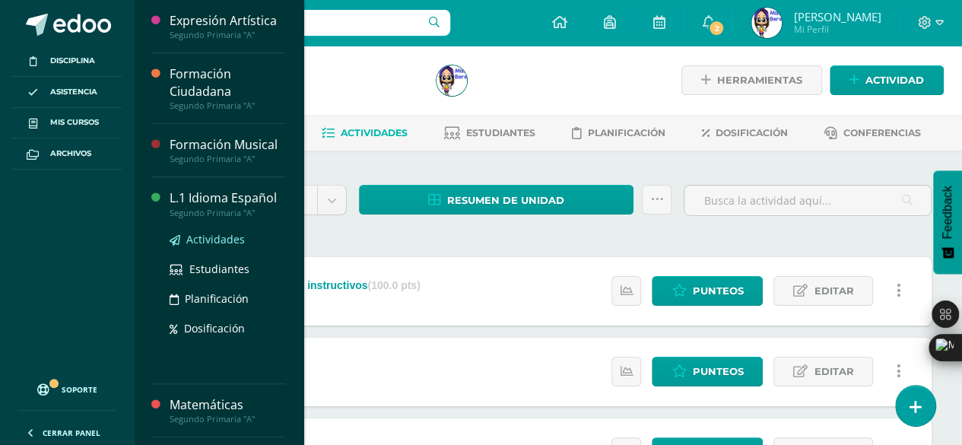
click at [213, 236] on span "Actividades" at bounding box center [215, 239] width 59 height 14
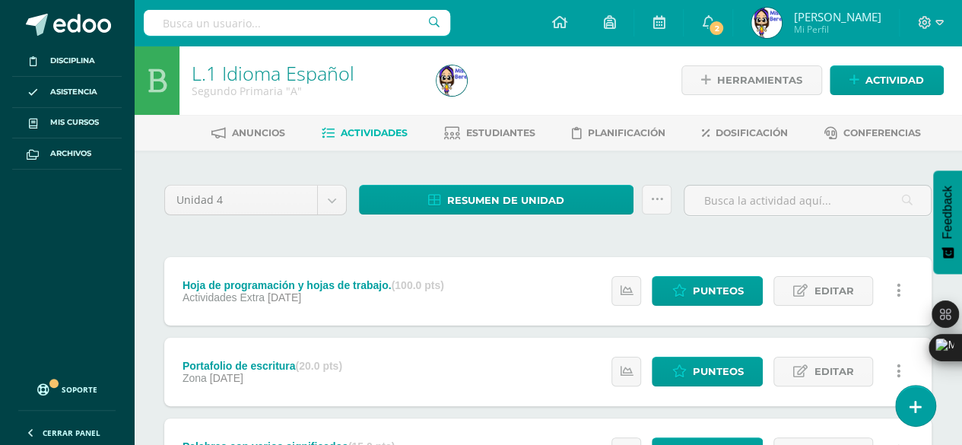
click at [216, 241] on div "Unidad 4 Unidad 1 Unidad 2 Unidad 3 Unidad 4 Resumen de unidad Descargar como H…" at bounding box center [548, 409] width 780 height 457
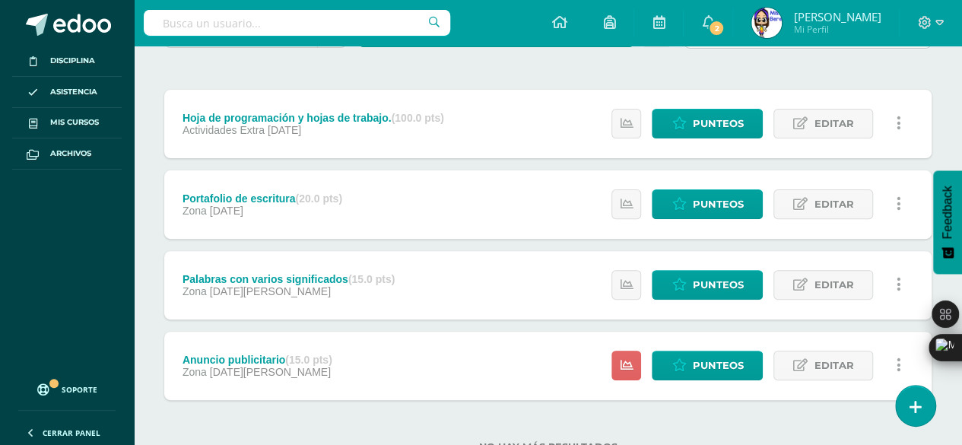
scroll to position [221, 0]
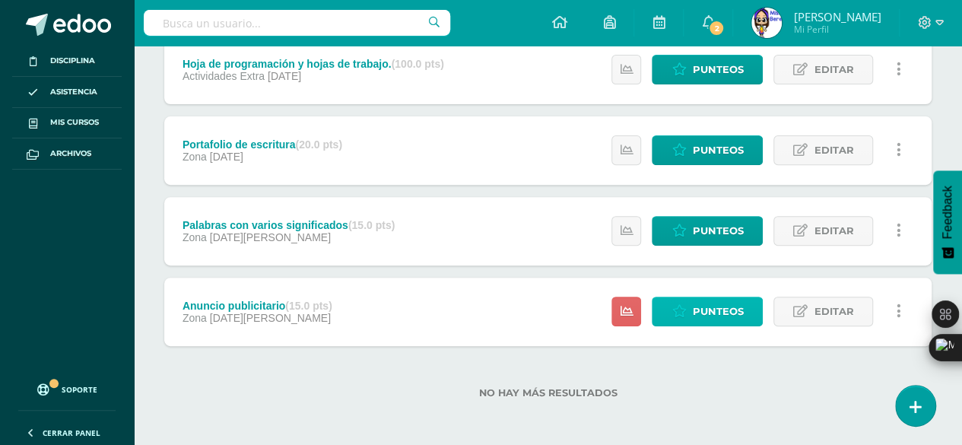
click at [695, 310] on span "Punteos" at bounding box center [717, 311] width 51 height 28
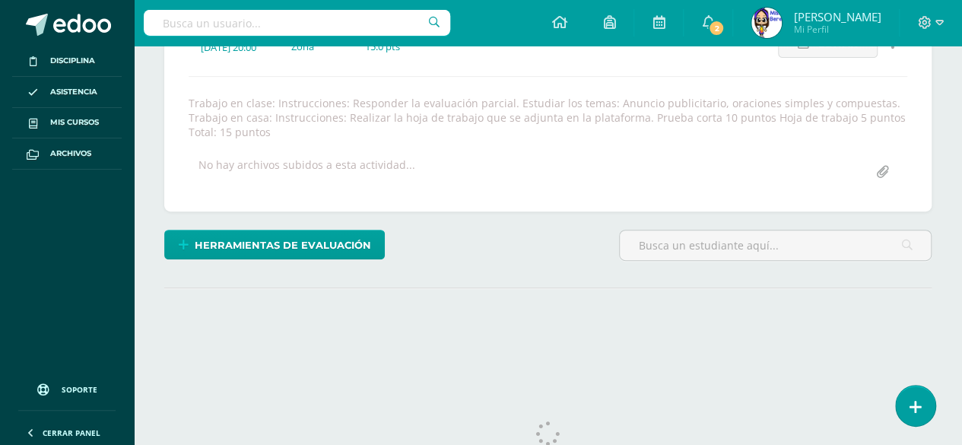
scroll to position [246, 0]
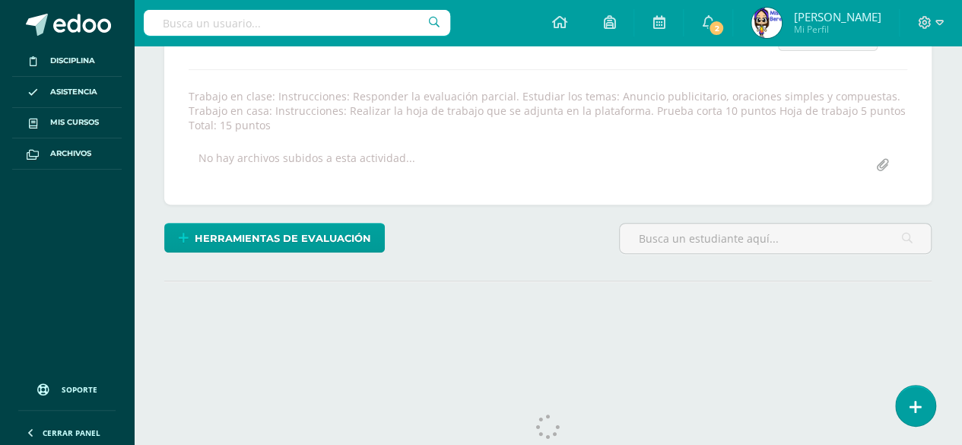
click at [536, 237] on div "Herramientas de evaluación Lista de cotejo Escala de valoración Puntos Extra Su…" at bounding box center [548, 244] width 780 height 43
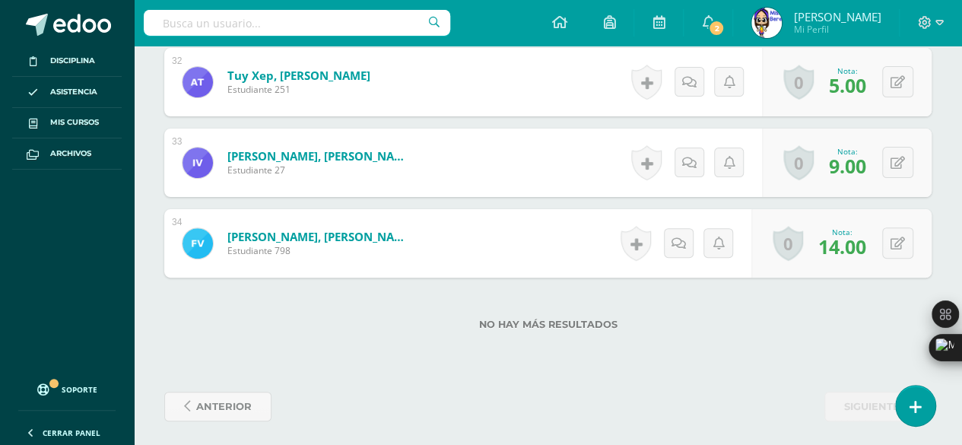
scroll to position [3025, 0]
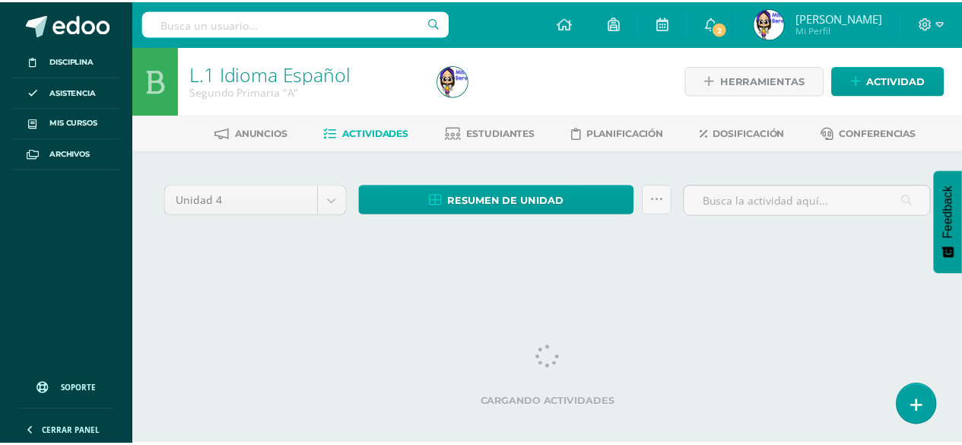
scroll to position [0, 2]
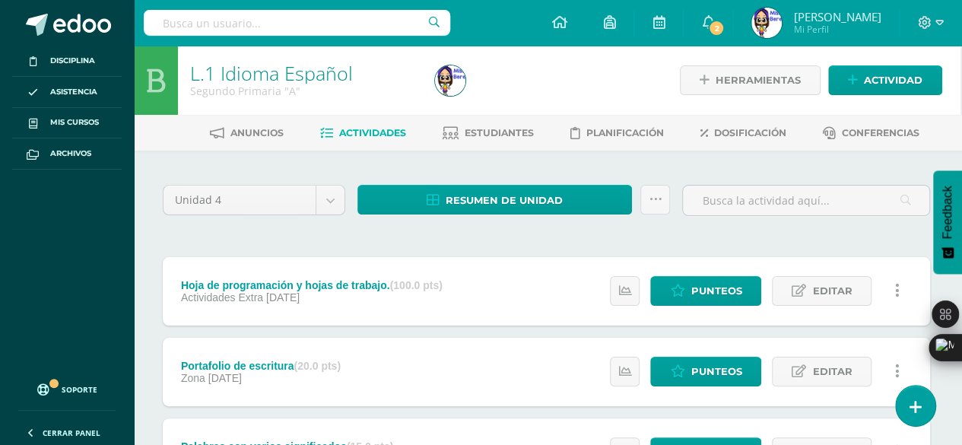
click at [429, 243] on div "Unidad 4 Unidad 1 Unidad 2 Unidad 3 Unidad 4 Resumen de unidad Descargar como H…" at bounding box center [547, 409] width 780 height 457
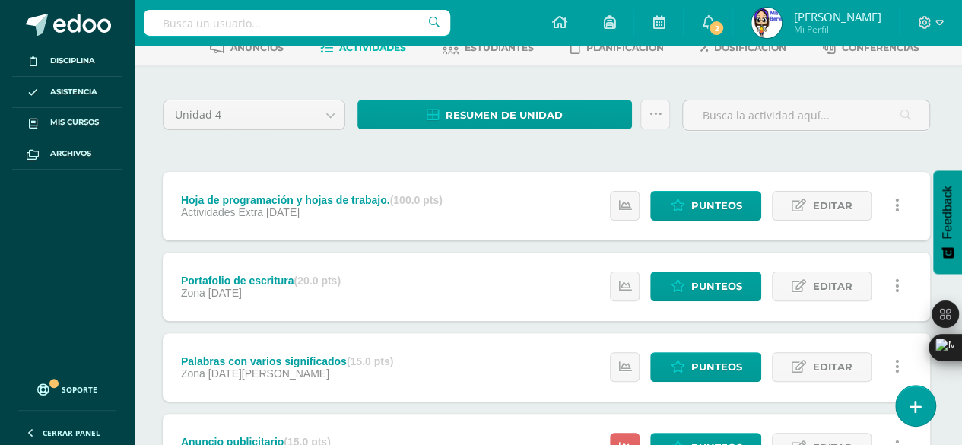
scroll to position [221, 2]
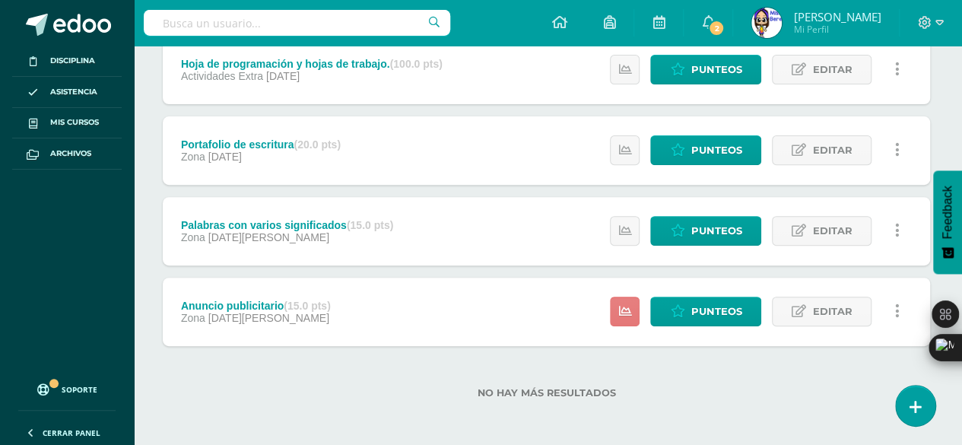
click at [618, 314] on link at bounding box center [625, 312] width 30 height 30
click at [564, 314] on div "Anuncio publicitario (15.0 pts) Zona 05 de Agosto Punteos Editar Historial de a…" at bounding box center [547, 312] width 768 height 68
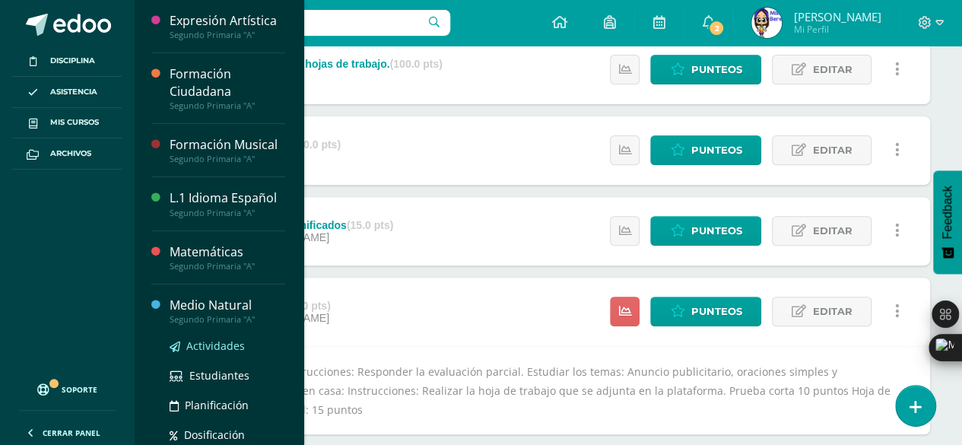
click at [223, 343] on span "Actividades" at bounding box center [215, 346] width 59 height 14
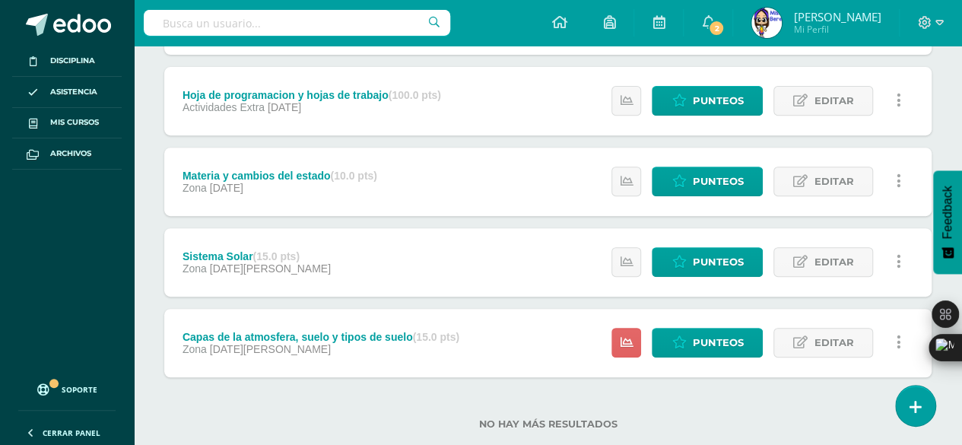
scroll to position [302, 0]
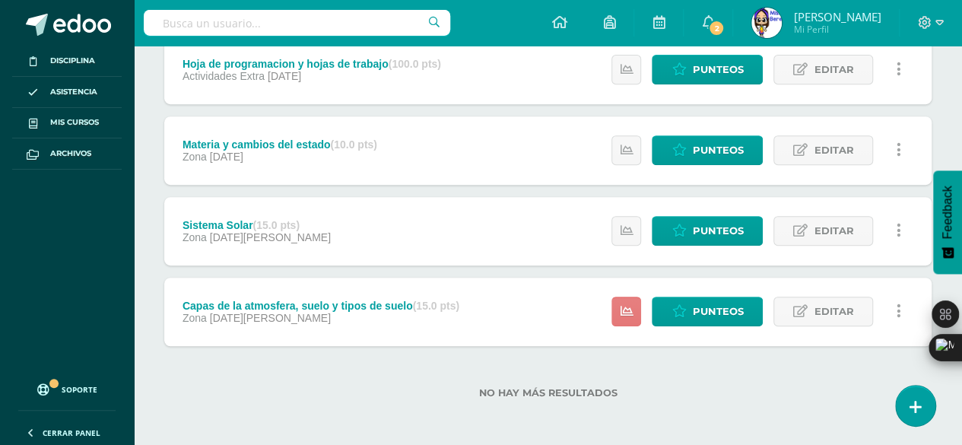
click at [619, 302] on link at bounding box center [627, 312] width 30 height 30
click at [691, 298] on link "Punteos" at bounding box center [707, 312] width 111 height 30
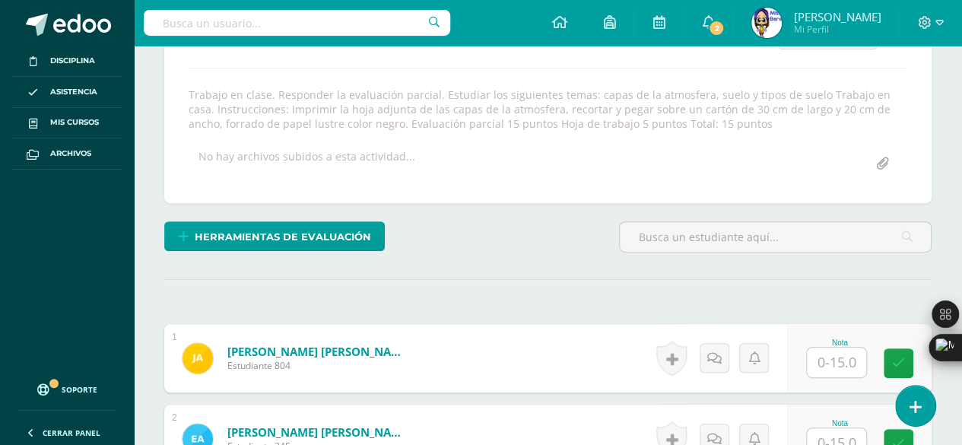
scroll to position [249, 0]
click at [837, 353] on input "text" at bounding box center [836, 362] width 59 height 30
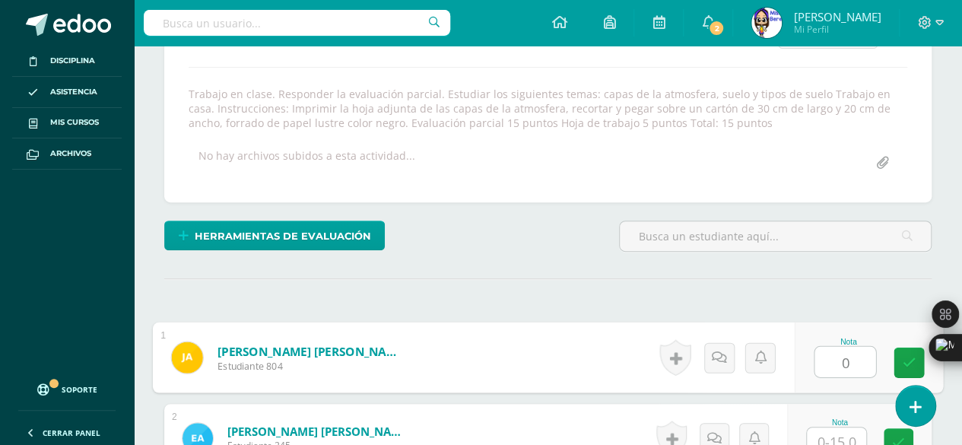
type input "0"
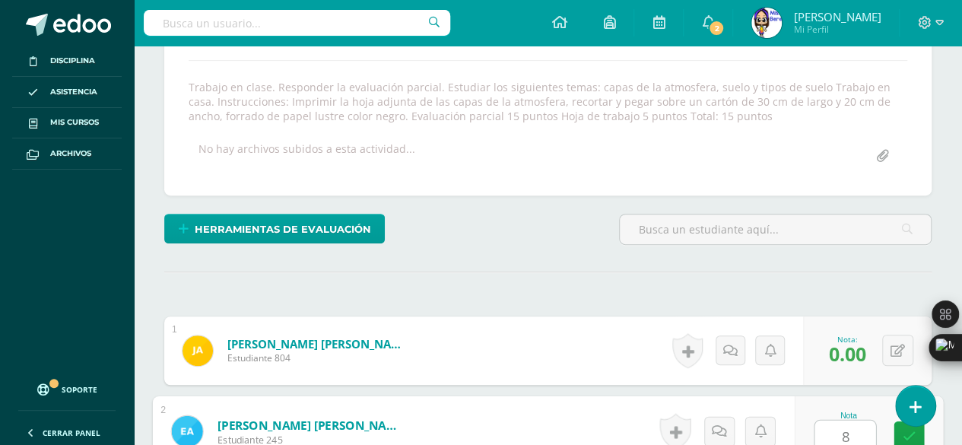
type input "8"
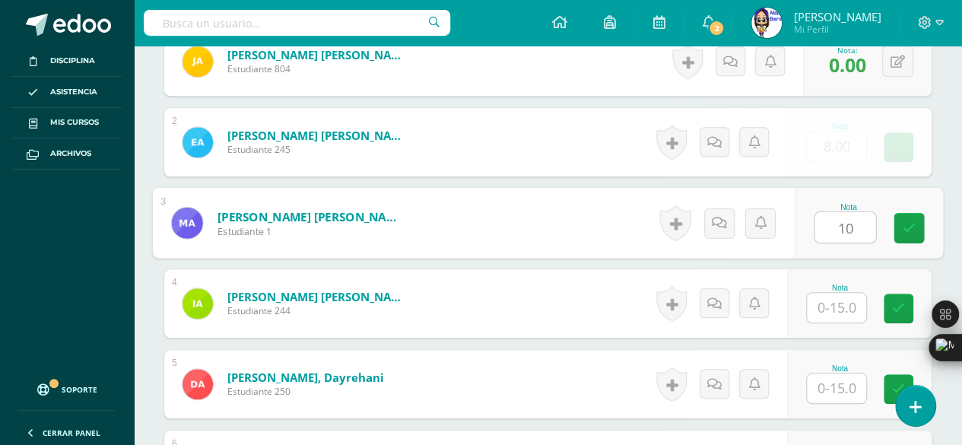
type input "10"
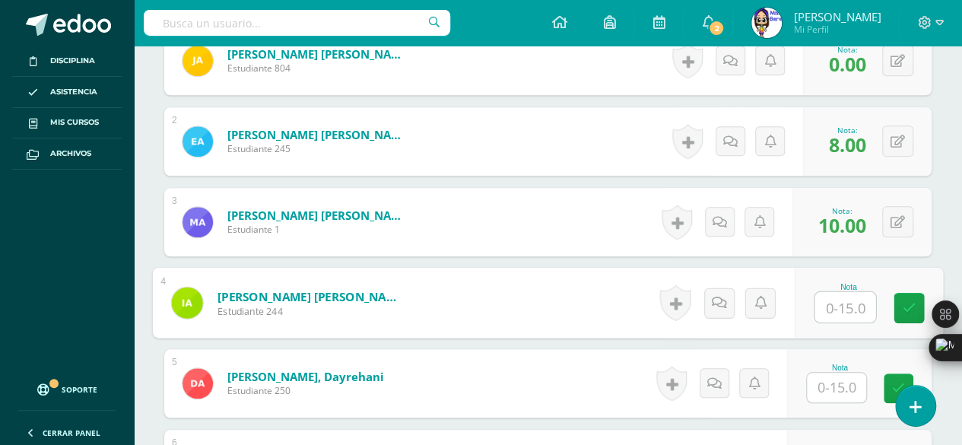
scroll to position [546, 0]
type input "14"
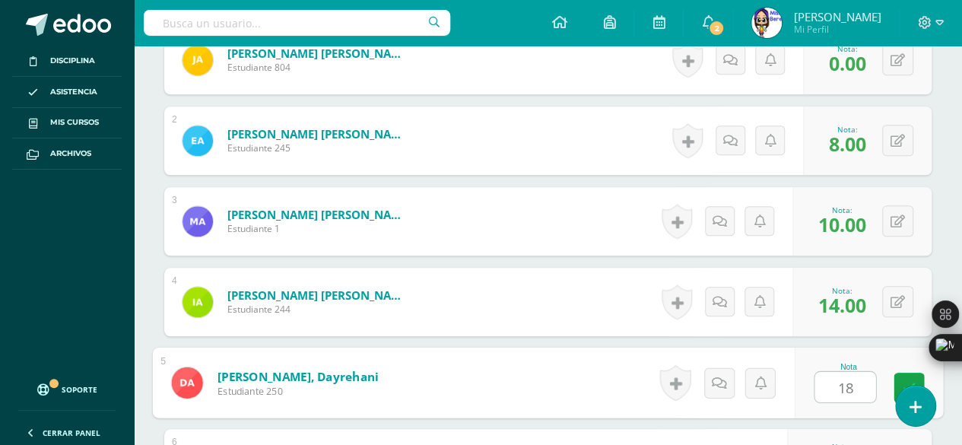
scroll to position [787, 0]
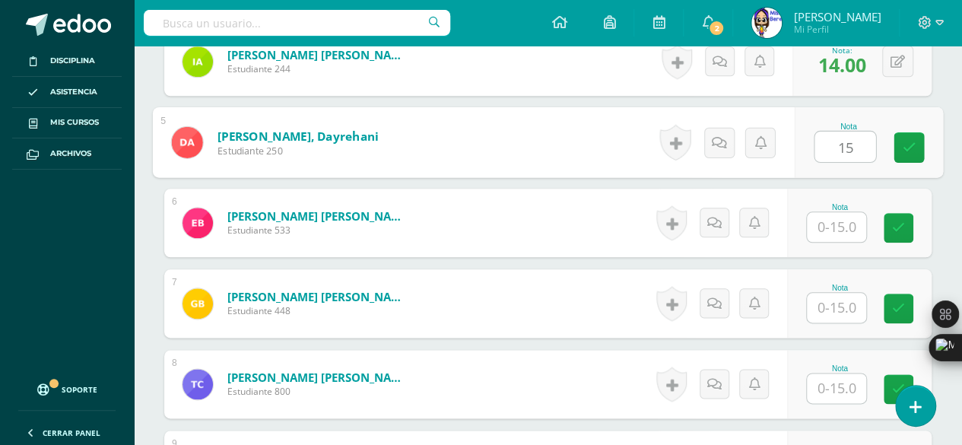
type input "15"
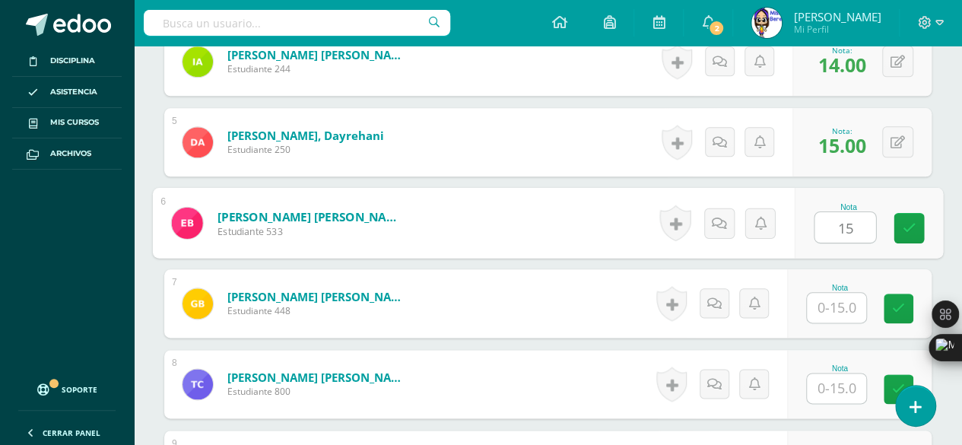
type input "15"
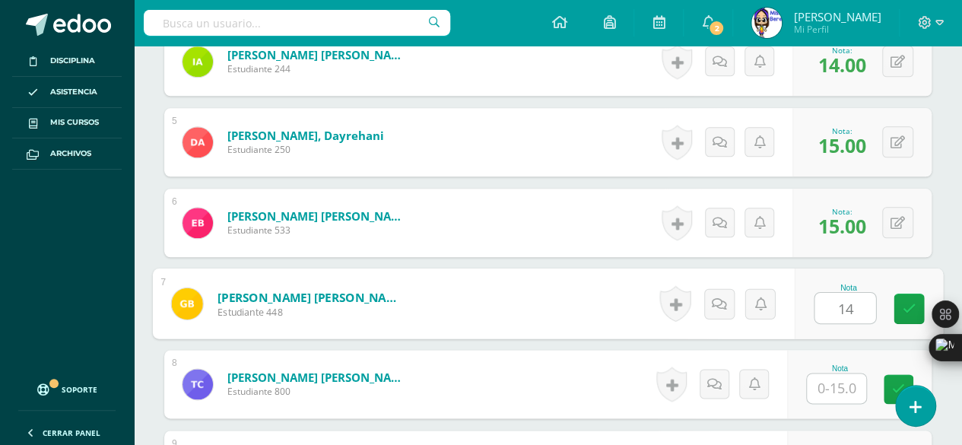
type input "14"
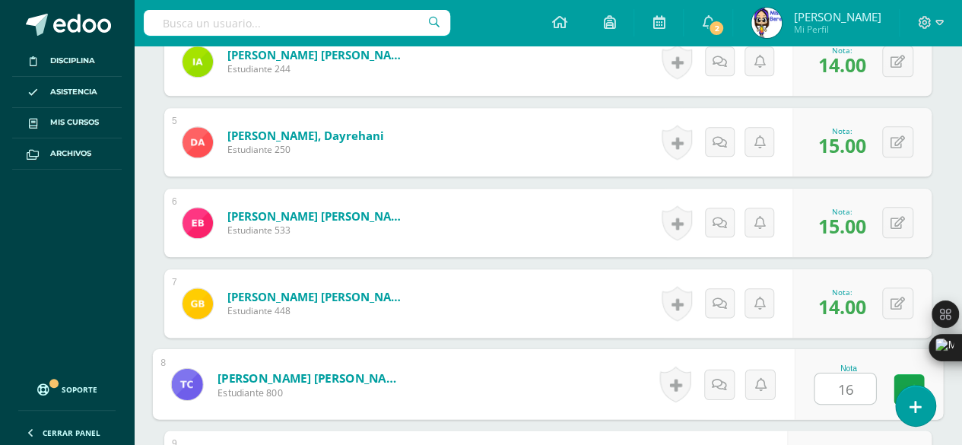
type input "16"
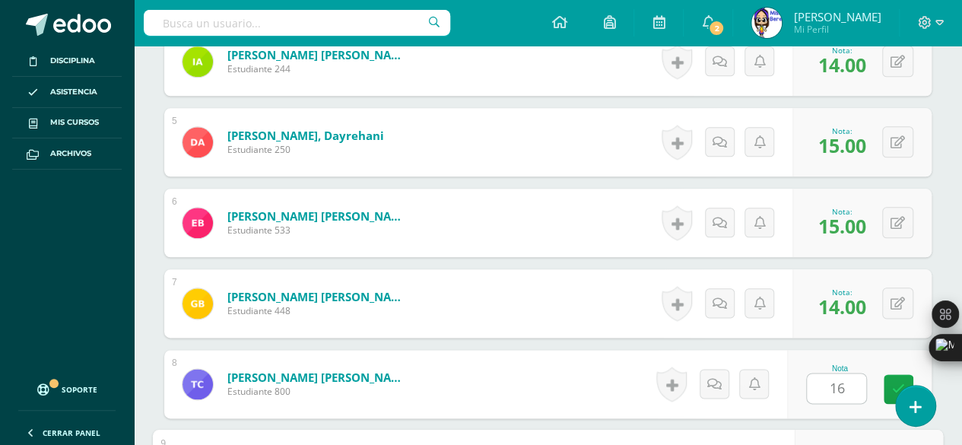
scroll to position [1029, 0]
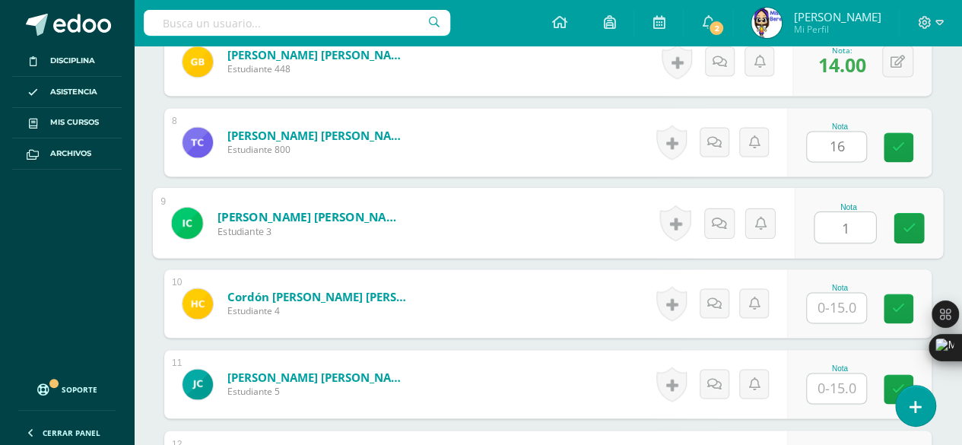
type input "1"
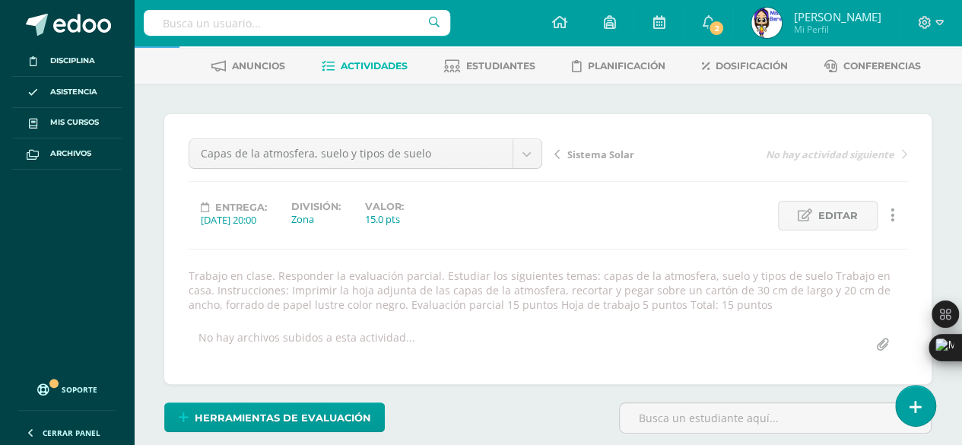
scroll to position [8, 0]
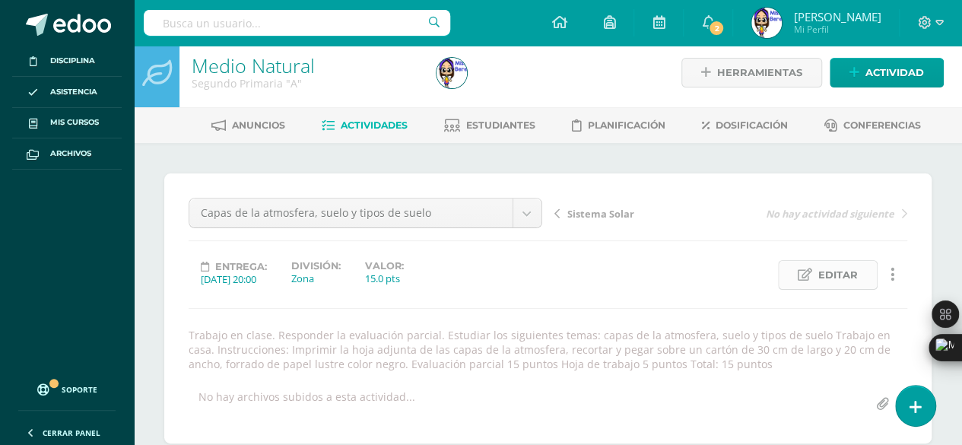
type input "1"
click at [808, 269] on icon at bounding box center [805, 275] width 14 height 13
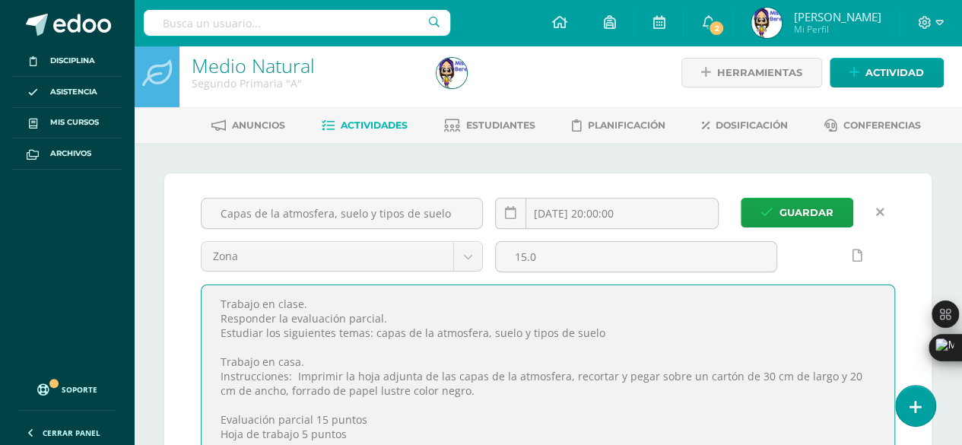
click at [630, 317] on textarea "Trabajo en clase. Responder la evaluación parcial. Estudiar los siguientes tema…" at bounding box center [548, 380] width 693 height 190
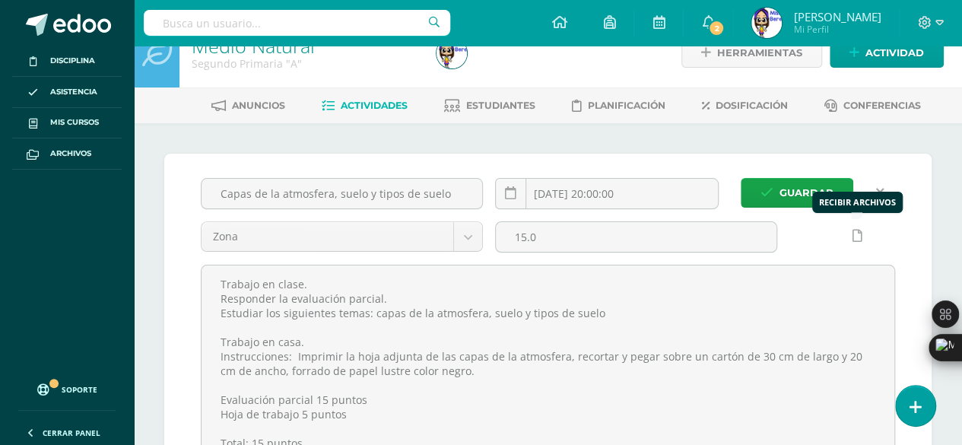
click at [856, 230] on icon at bounding box center [858, 236] width 10 height 13
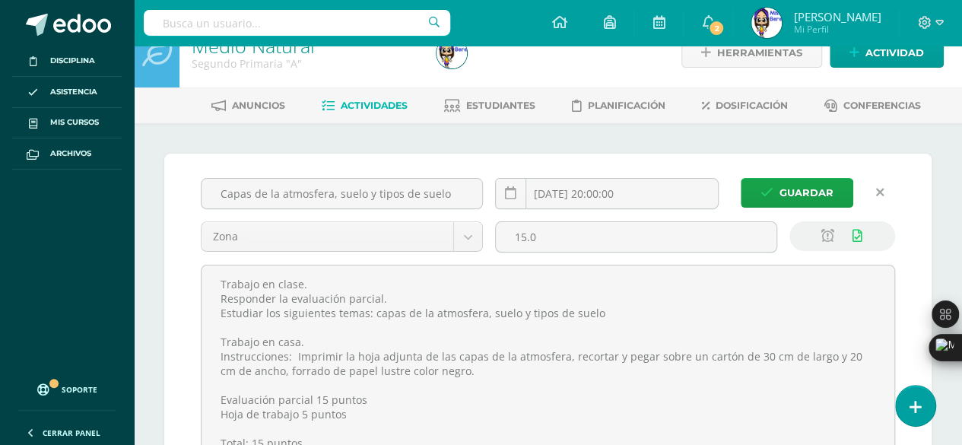
click at [856, 230] on icon at bounding box center [858, 236] width 10 height 13
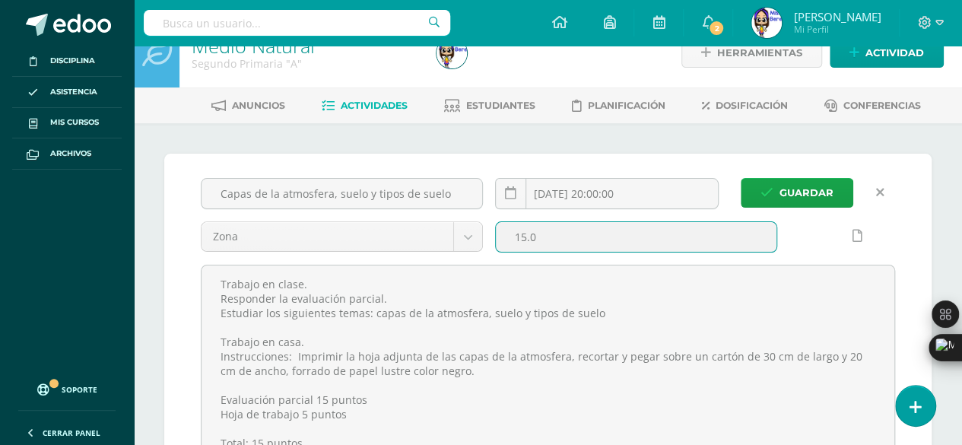
click at [657, 235] on input "15.0" at bounding box center [636, 237] width 281 height 30
type input "1"
type input "20"
click at [741, 178] on button "Guardar" at bounding box center [797, 193] width 113 height 30
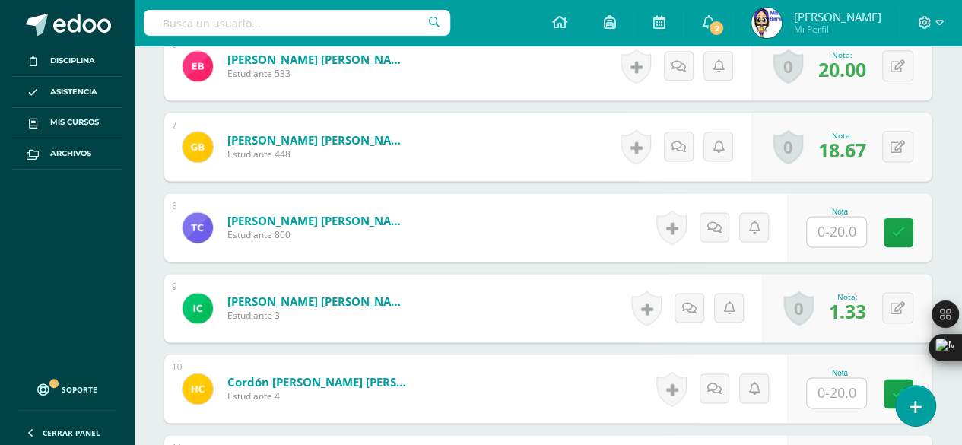
scroll to position [960, 0]
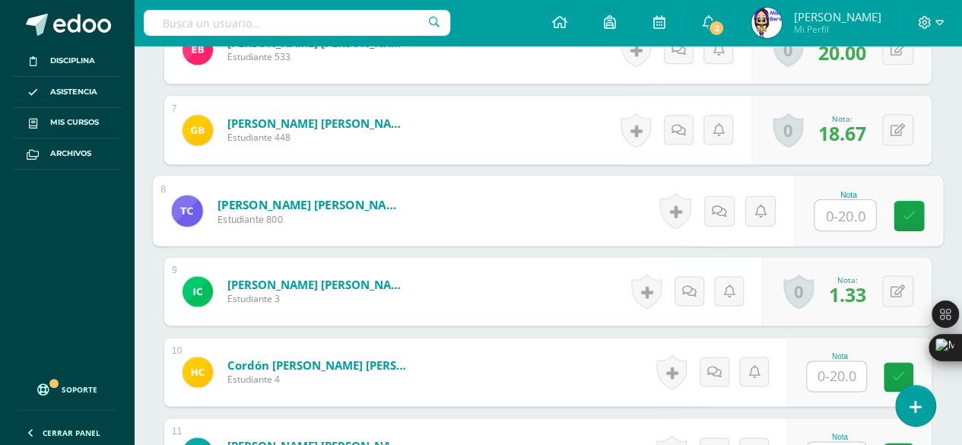
click at [832, 211] on input "text" at bounding box center [845, 215] width 61 height 30
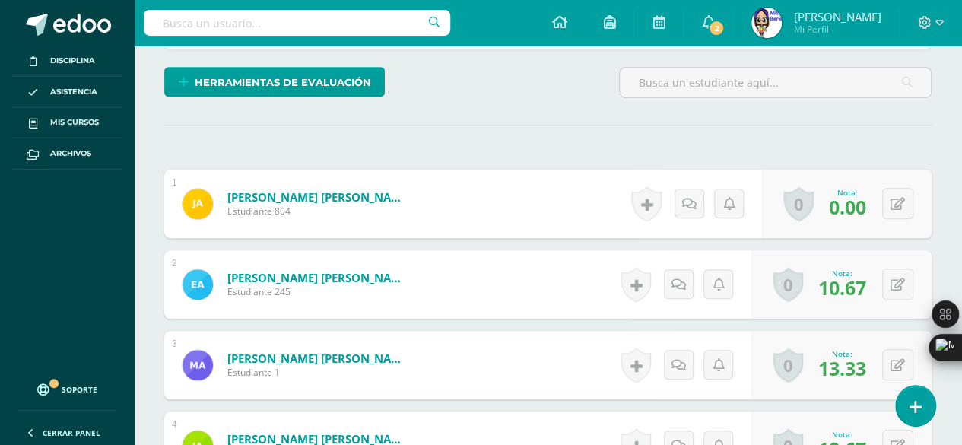
scroll to position [368, 0]
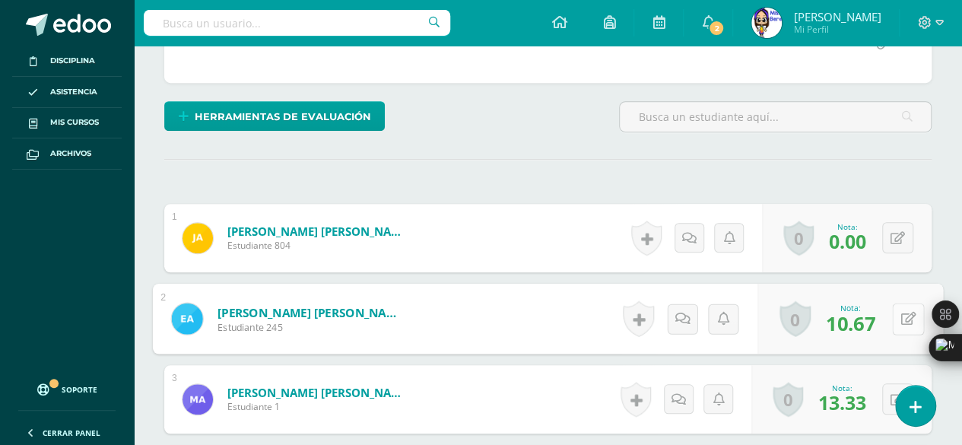
click at [892, 310] on button at bounding box center [908, 319] width 32 height 32
type input "8"
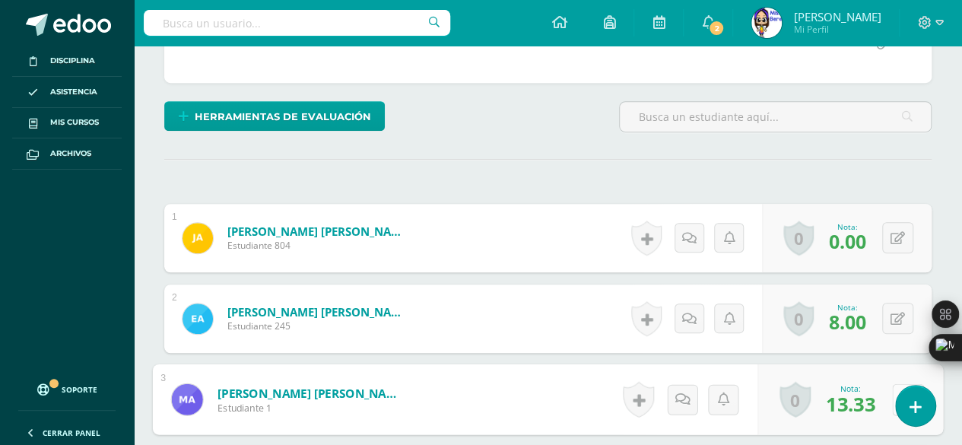
click at [886, 389] on div "0 Logros Logros obtenidos Aún no hay logros agregados Nota: 13.33" at bounding box center [851, 399] width 186 height 71
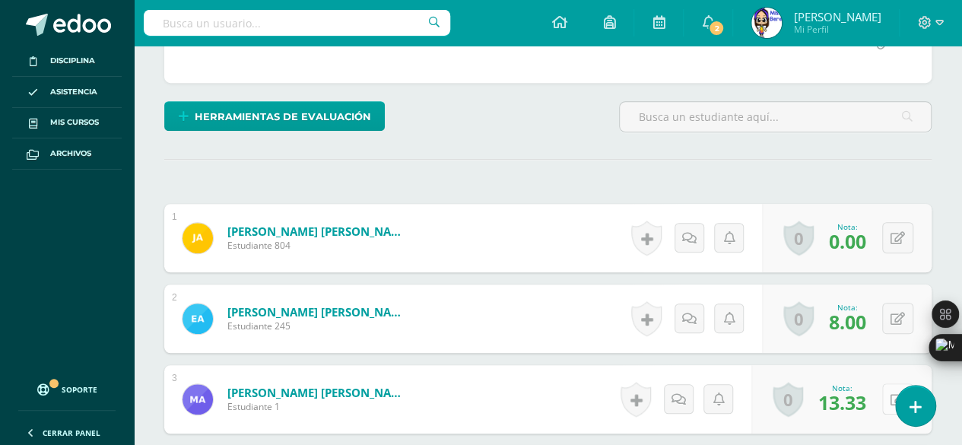
click at [886, 389] on div "0 Logros Logros obtenidos Aún no hay logros agregados Nota: 13.33" at bounding box center [842, 399] width 180 height 68
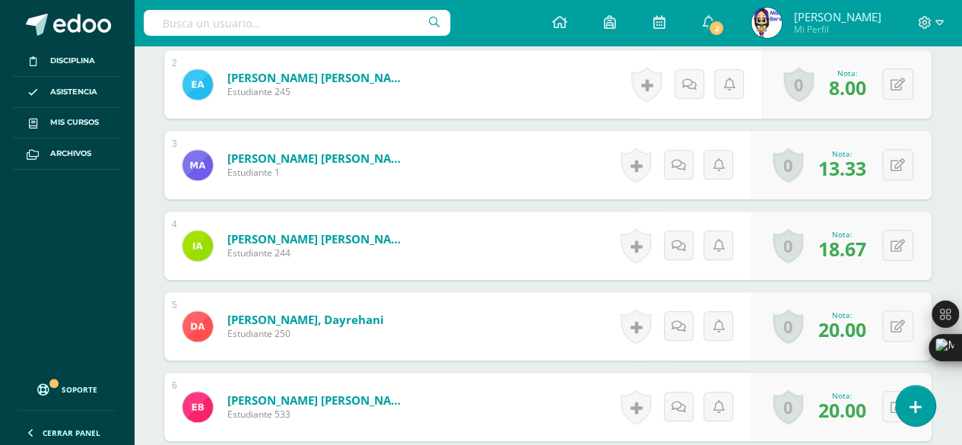
scroll to position [590, 0]
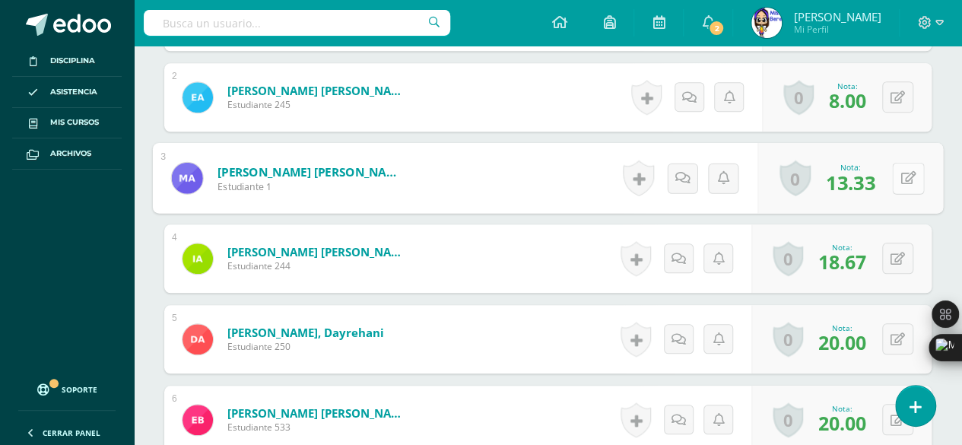
click at [904, 172] on icon at bounding box center [909, 177] width 15 height 13
type input "10"
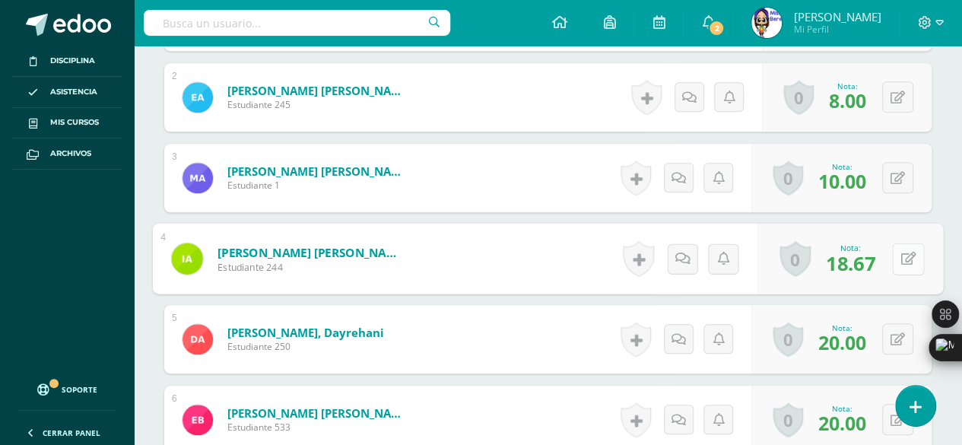
click at [905, 249] on button at bounding box center [908, 259] width 32 height 32
type input "14"
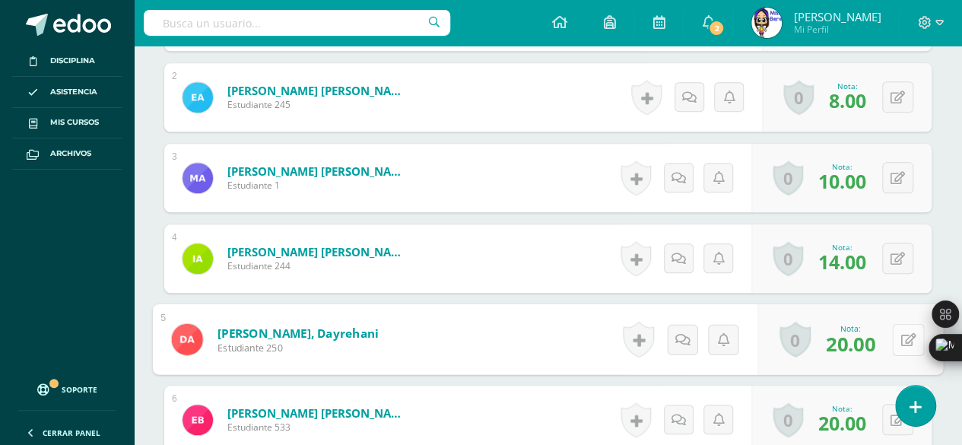
click at [894, 337] on button at bounding box center [908, 339] width 32 height 32
type input "18"
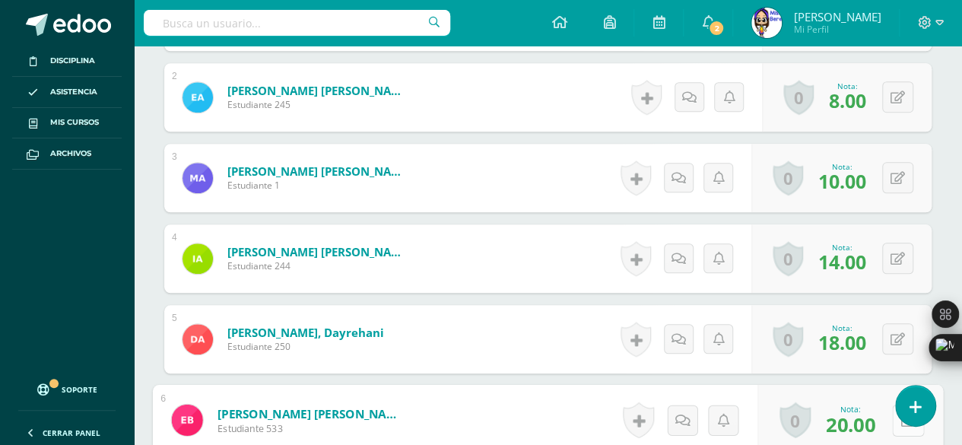
click at [886, 418] on div "0 Logros Logros obtenidos Aún no hay logros agregados Nota: 20.00" at bounding box center [851, 420] width 186 height 71
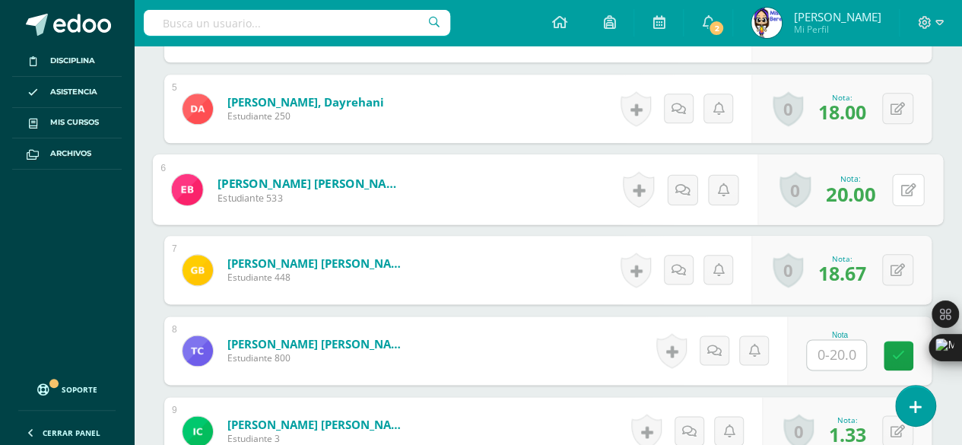
scroll to position [833, 0]
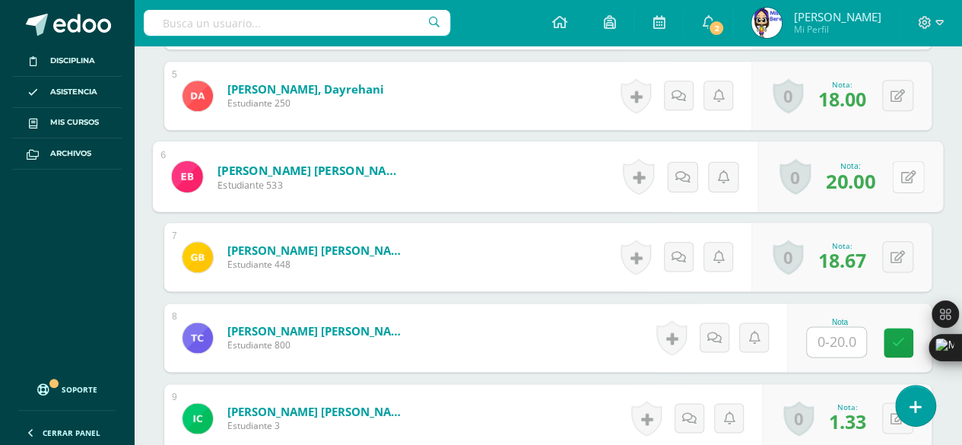
click at [908, 174] on icon at bounding box center [909, 176] width 15 height 13
type input "15"
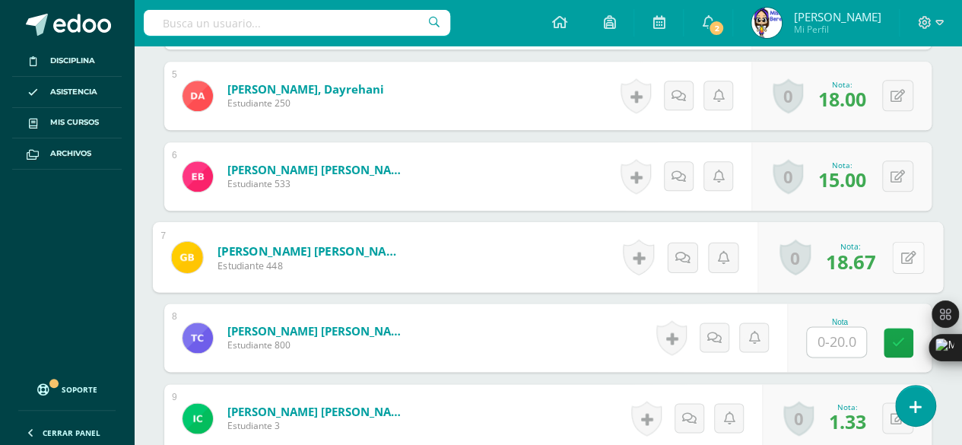
click at [893, 237] on div "0 Logros Logros obtenidos Aún no hay logros agregados Nota: 18.67" at bounding box center [851, 257] width 186 height 71
click at [893, 241] on button at bounding box center [908, 257] width 32 height 32
type input "18"
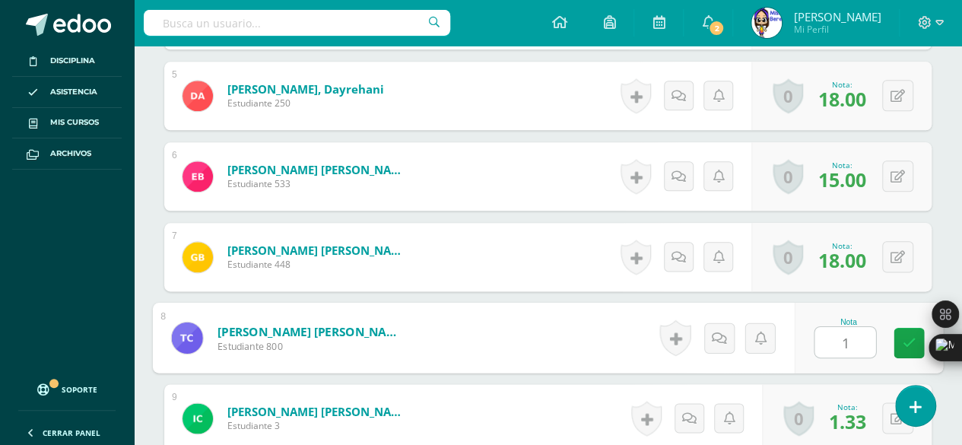
type input "14"
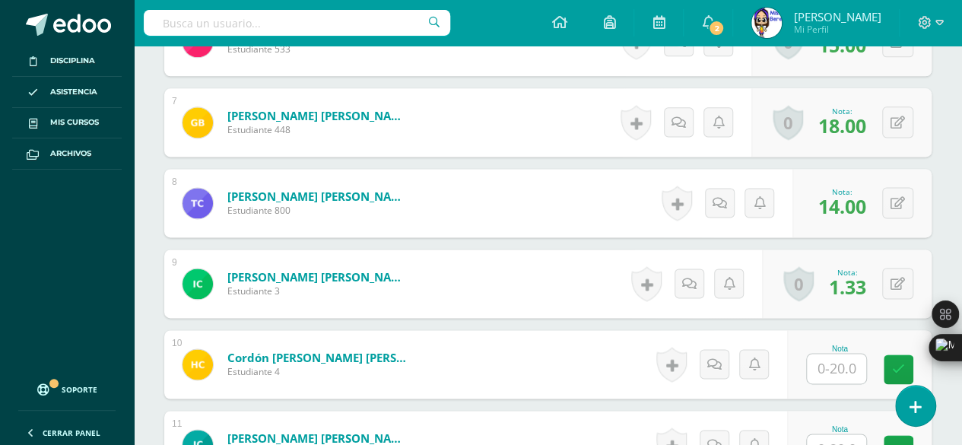
scroll to position [985, 0]
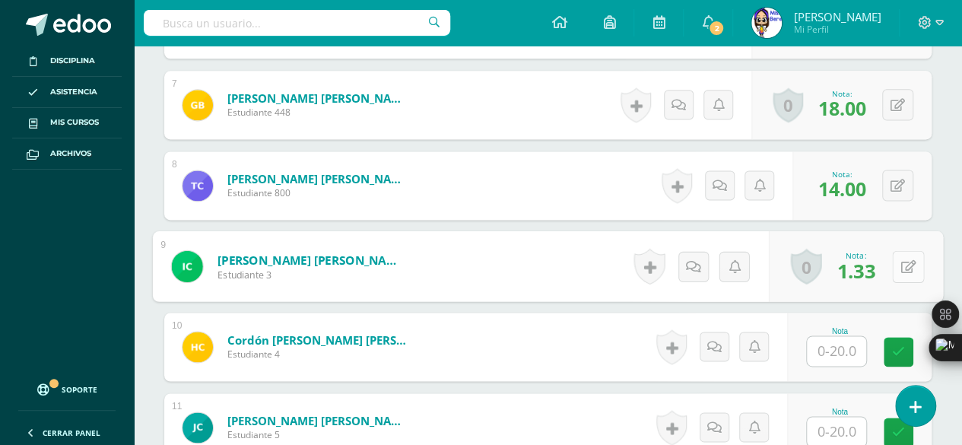
click at [905, 259] on icon at bounding box center [909, 265] width 15 height 13
type input "6"
type input "16"
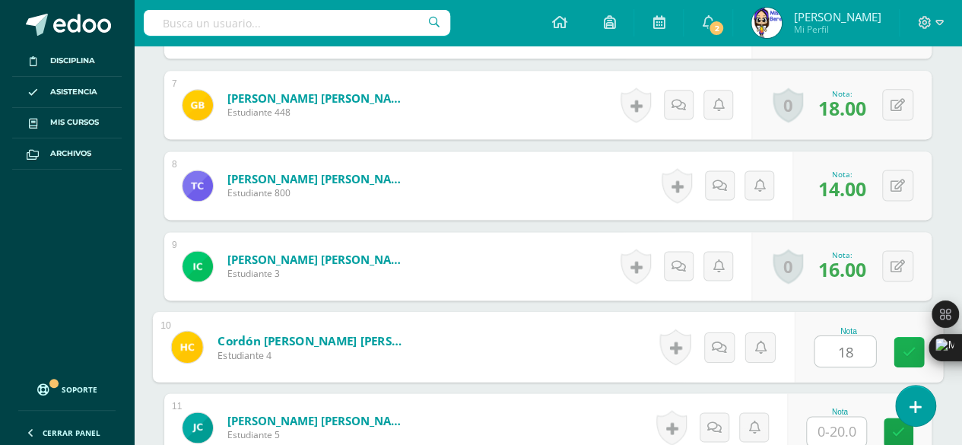
type input "18"
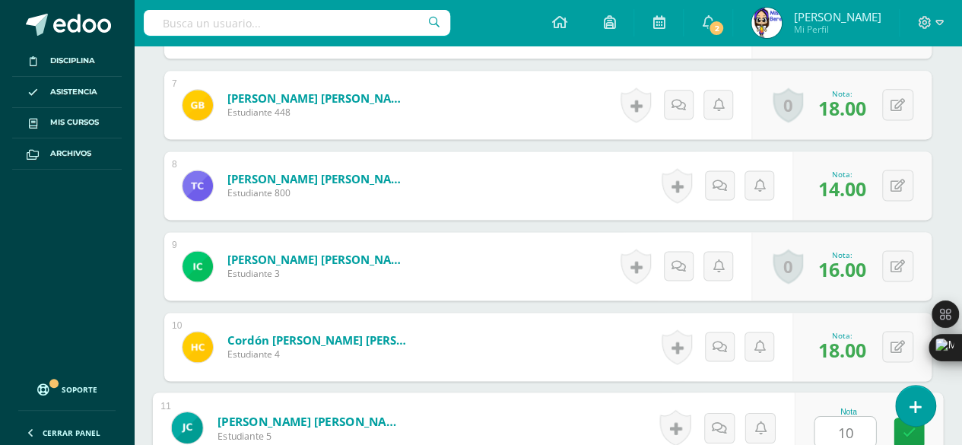
type input "10"
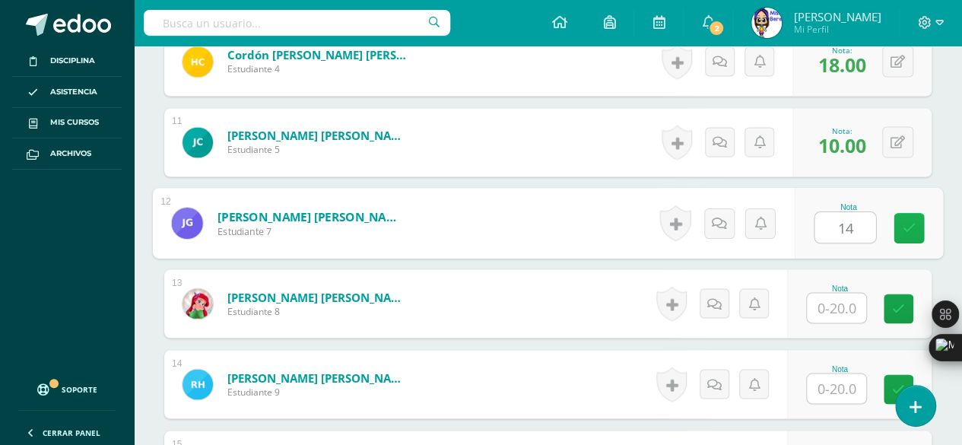
type input "14"
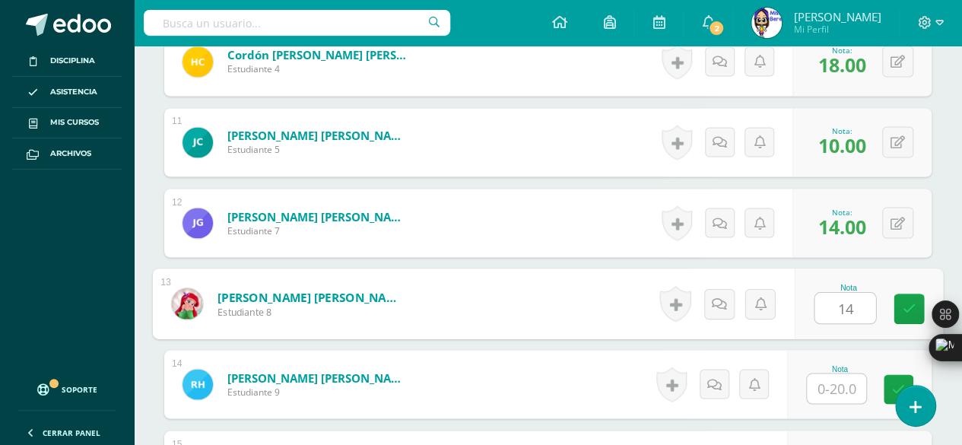
type input "14"
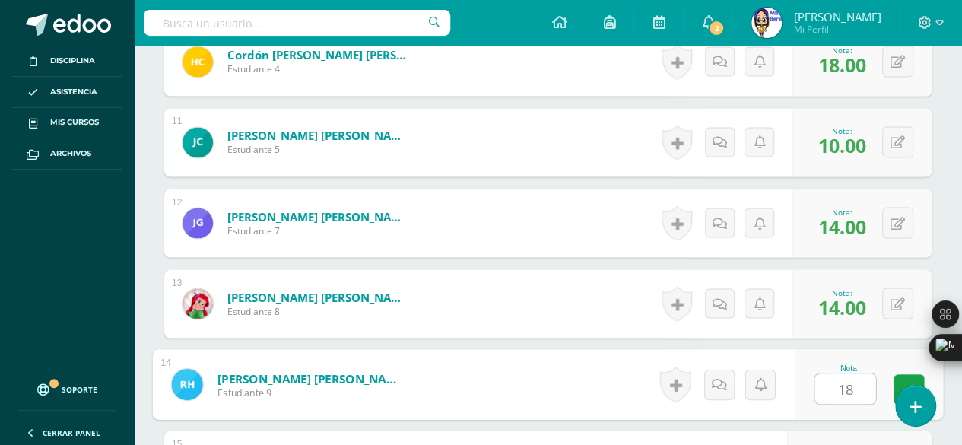
type input "18"
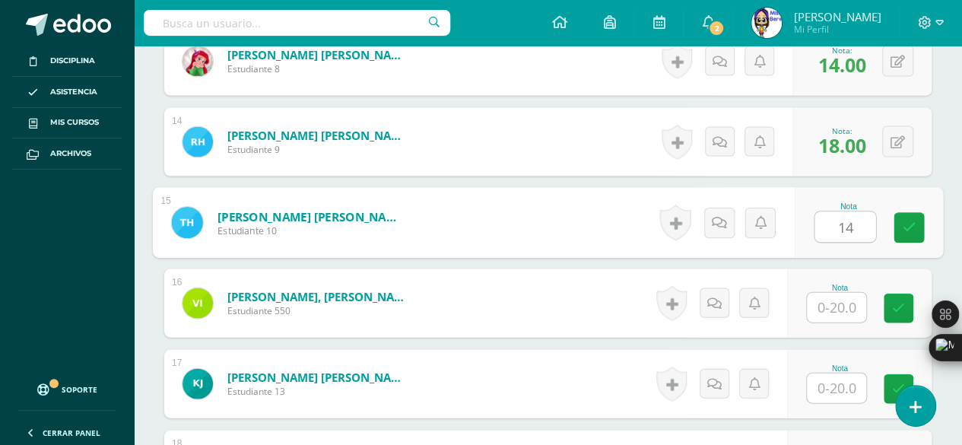
type input "14"
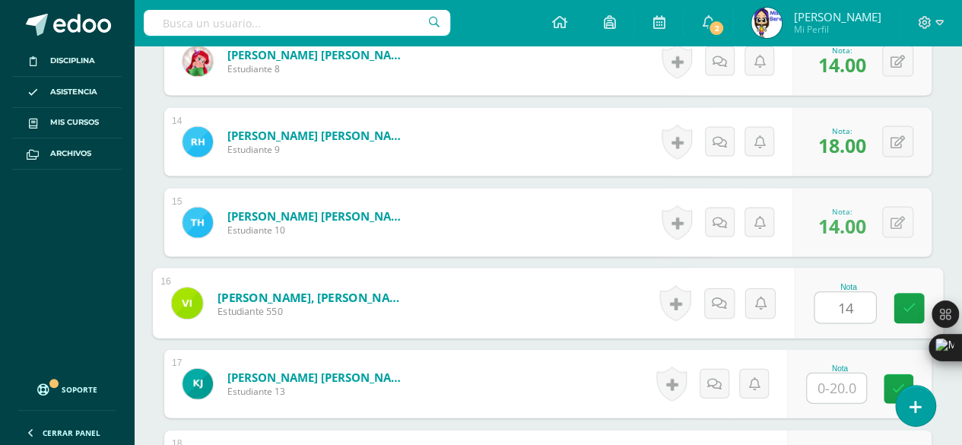
type input "14"
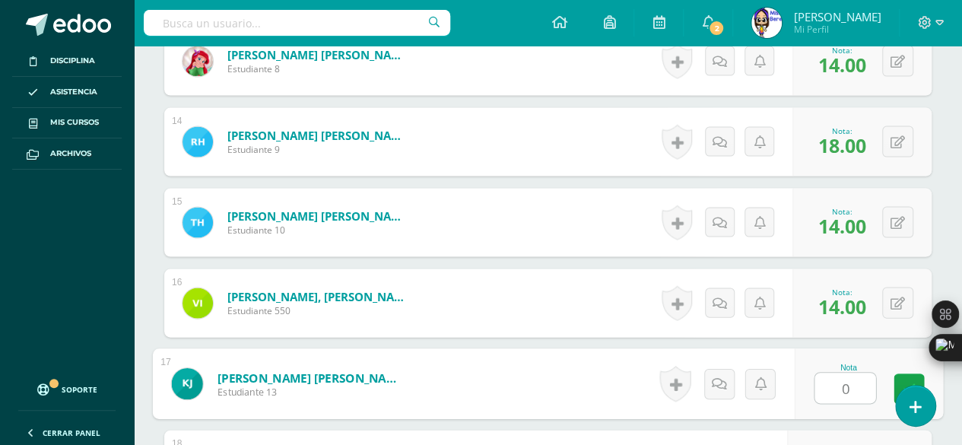
type input "0"
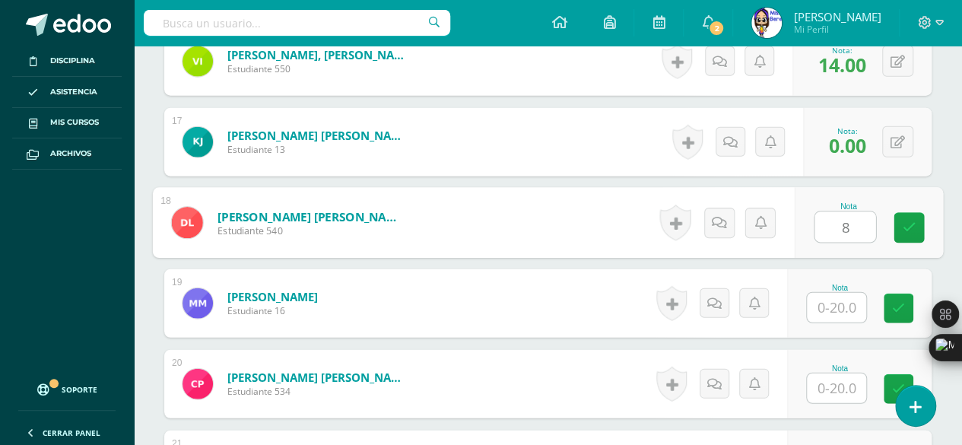
type input "8"
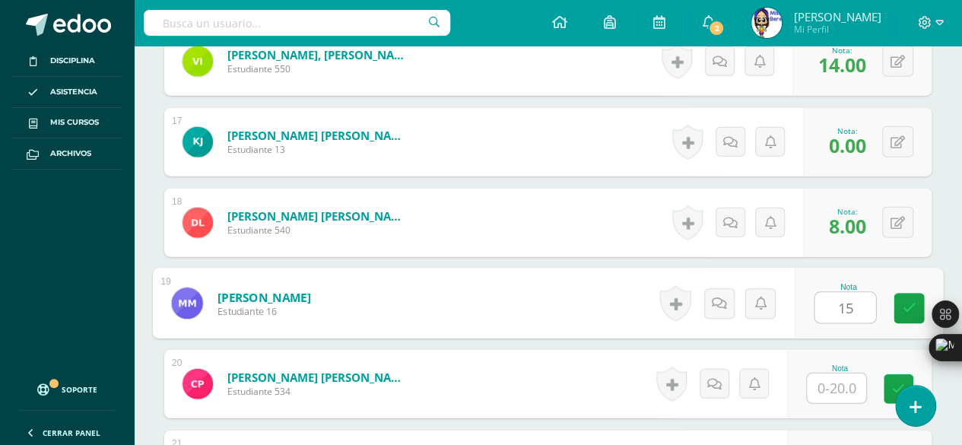
type input "15"
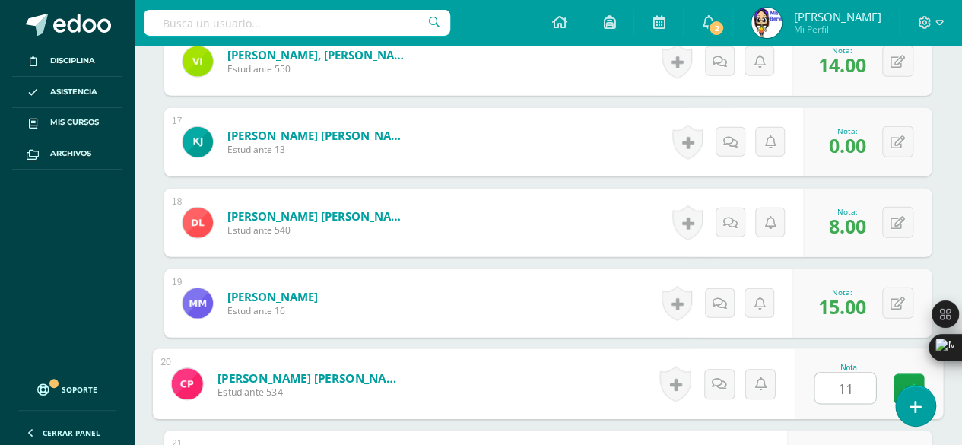
type input "11"
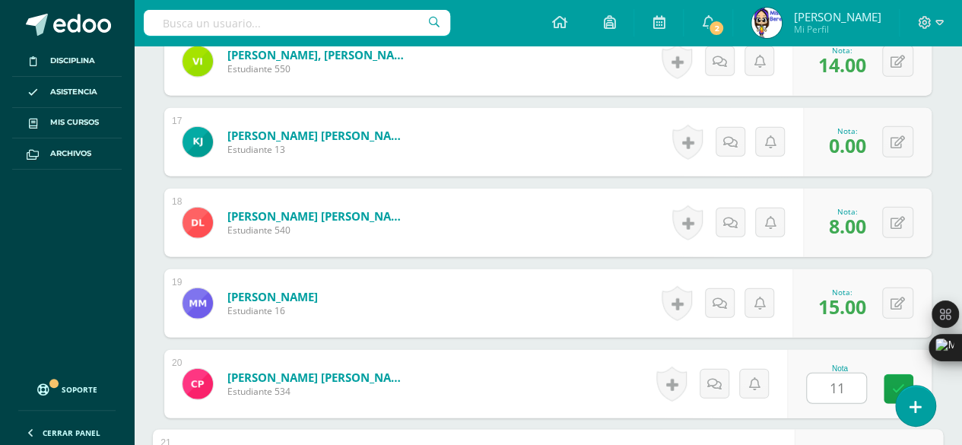
scroll to position [1996, 0]
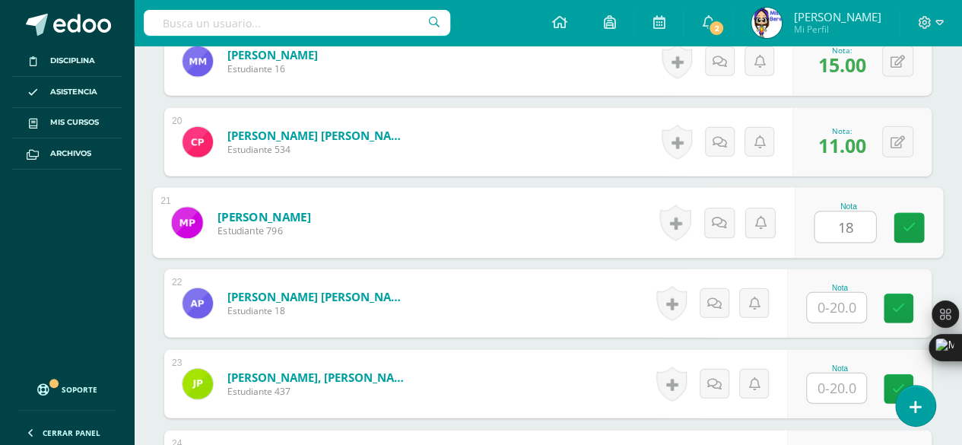
type input "18"
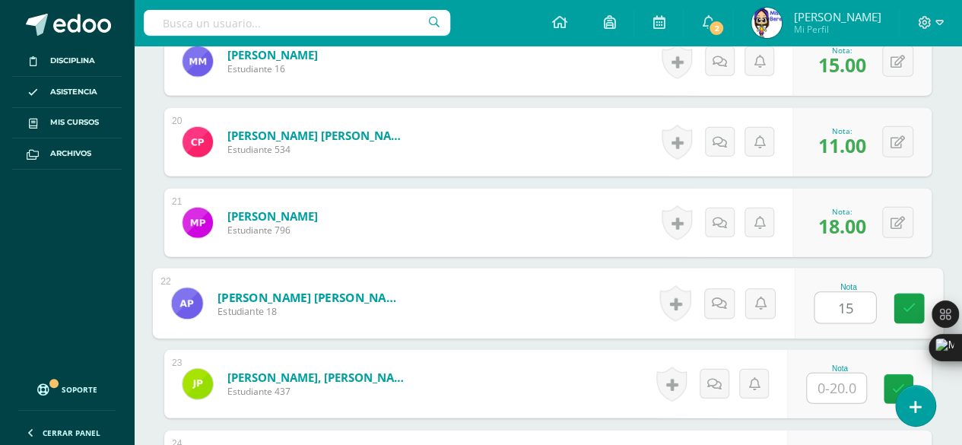
type input "15"
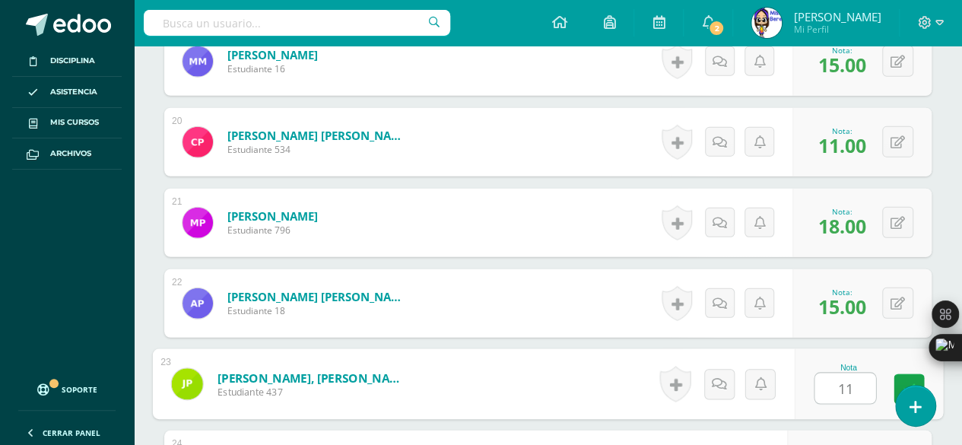
scroll to position [2238, 0]
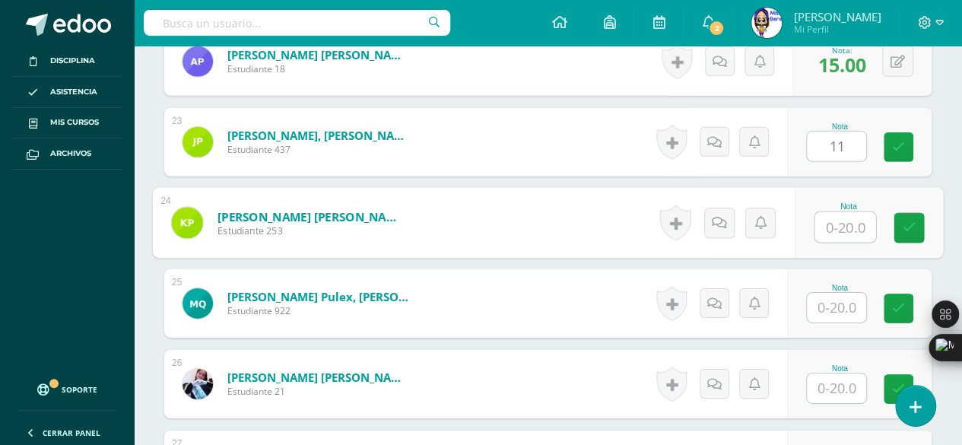
type input "11.00"
click at [909, 147] on button at bounding box center [898, 141] width 31 height 31
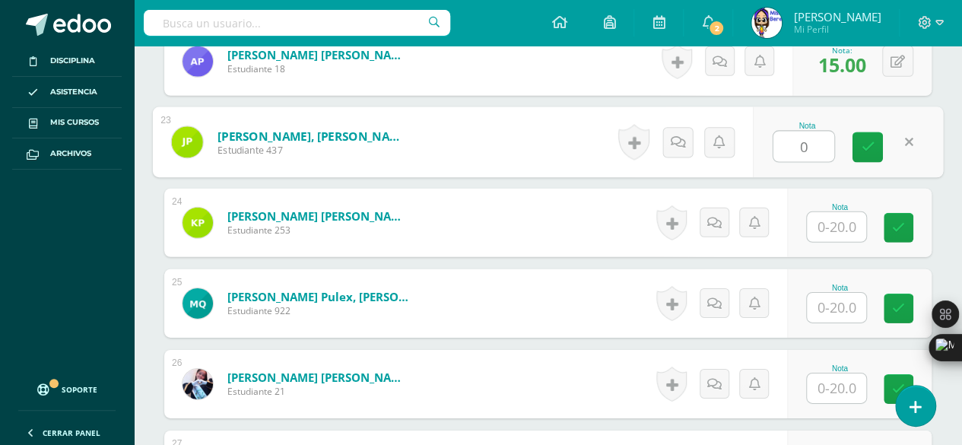
type input "0"
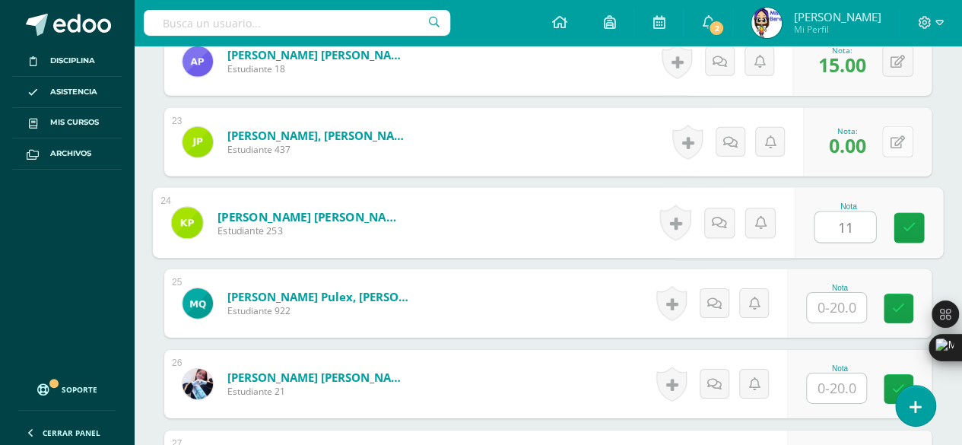
type input "11"
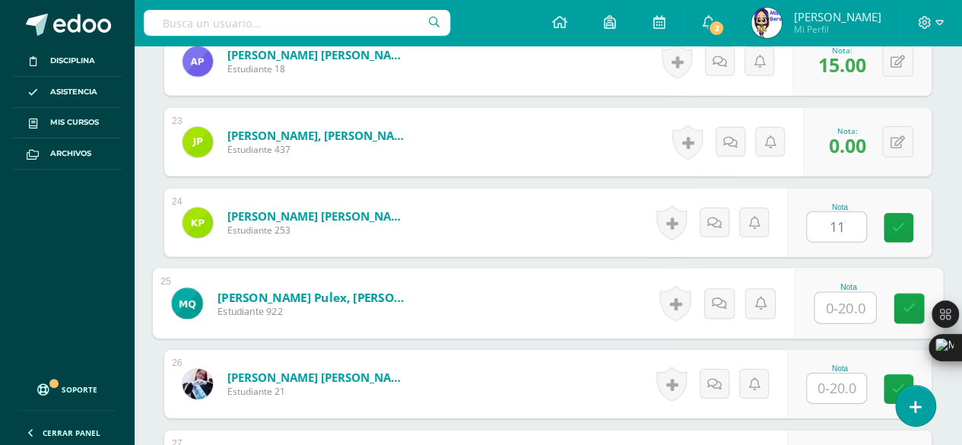
click at [841, 305] on input "text" at bounding box center [845, 308] width 61 height 30
type input "15"
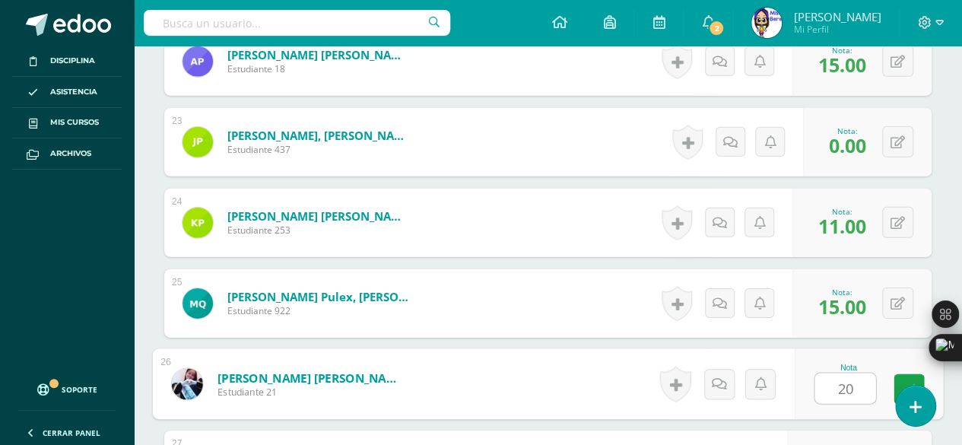
type input "20"
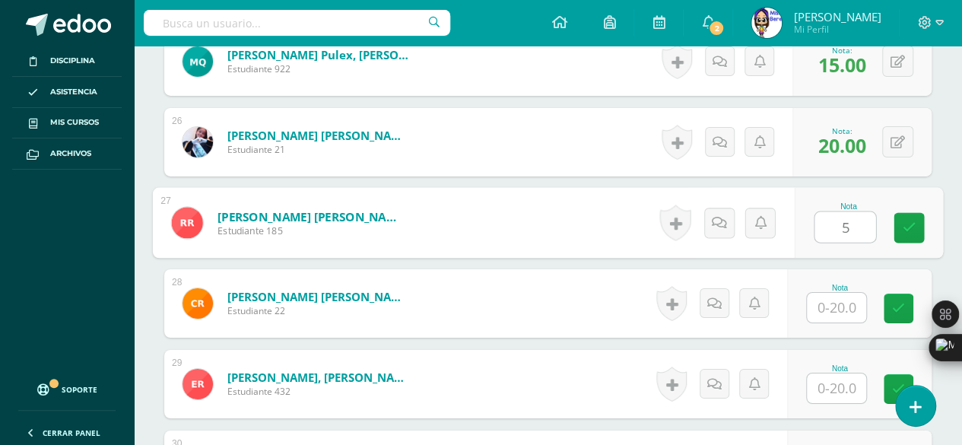
type input "5"
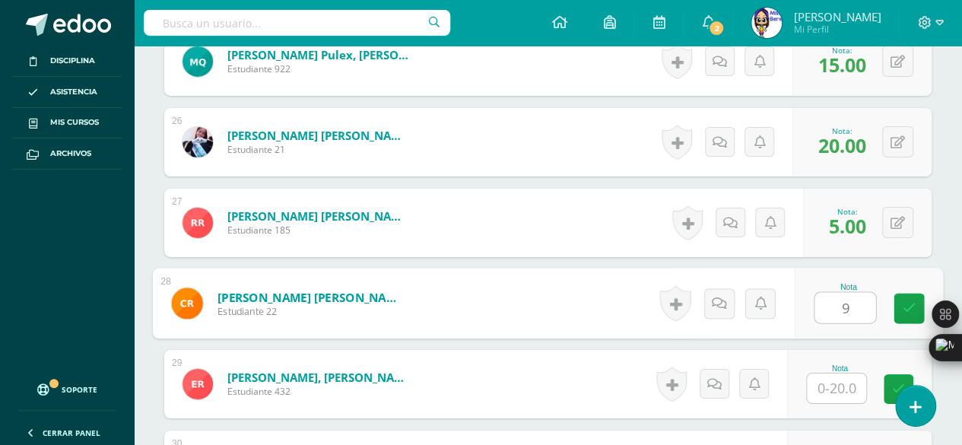
type input "9"
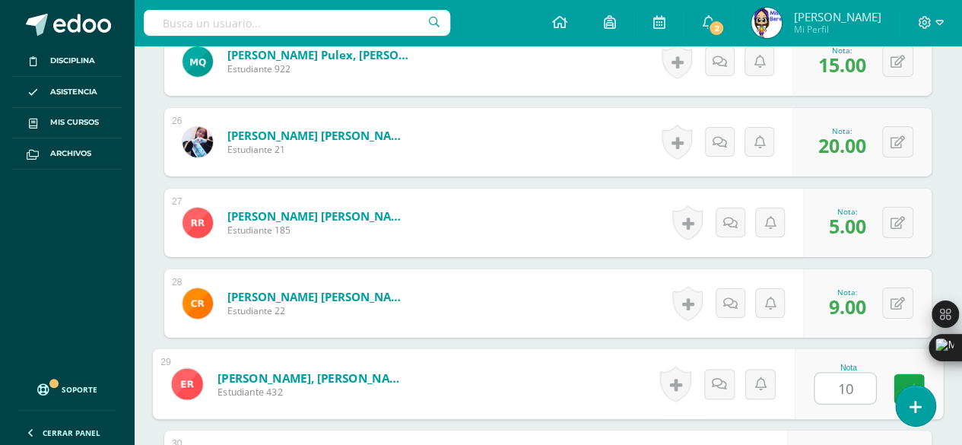
type input "10"
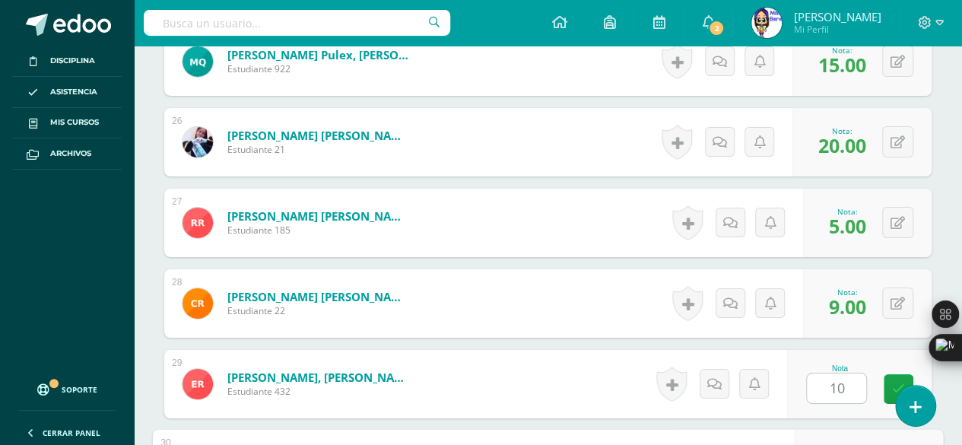
scroll to position [2722, 0]
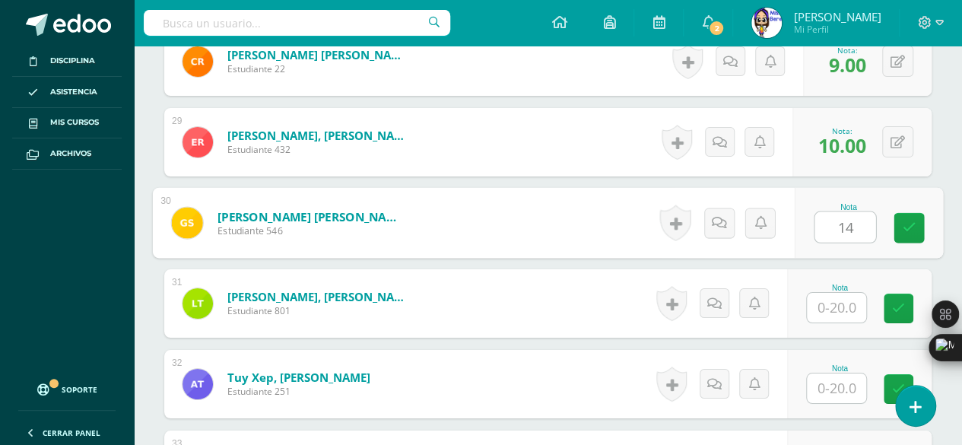
type input "14"
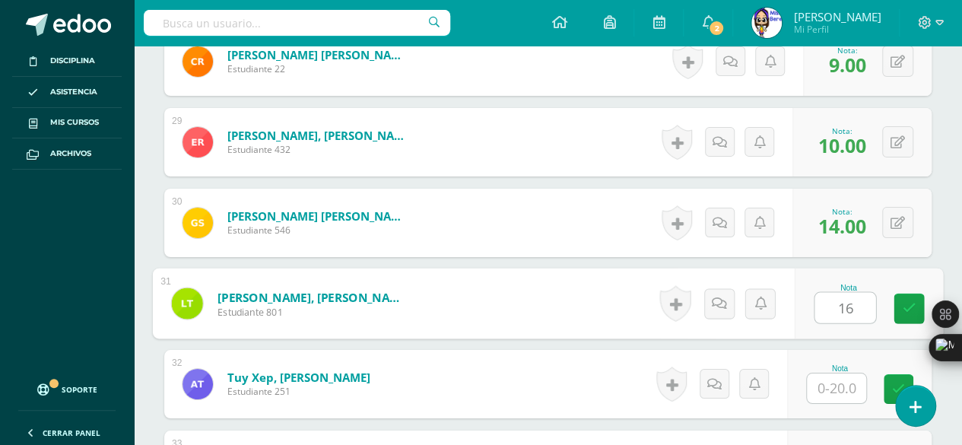
type input "16"
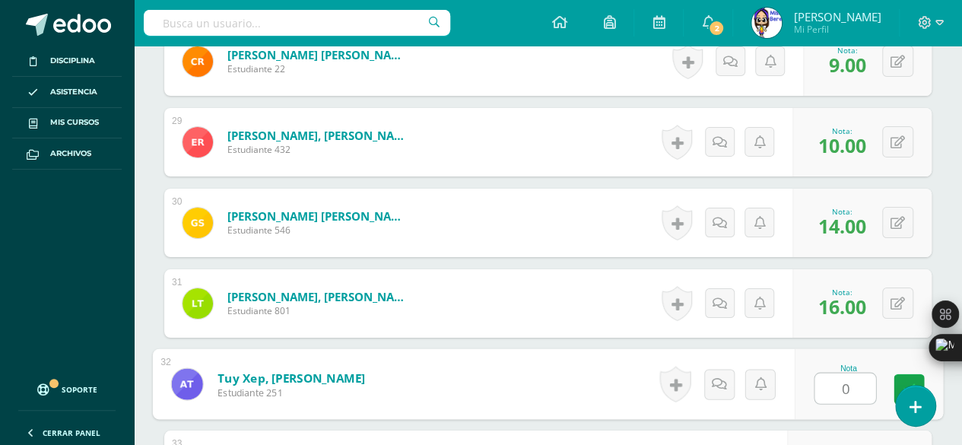
type input "0"
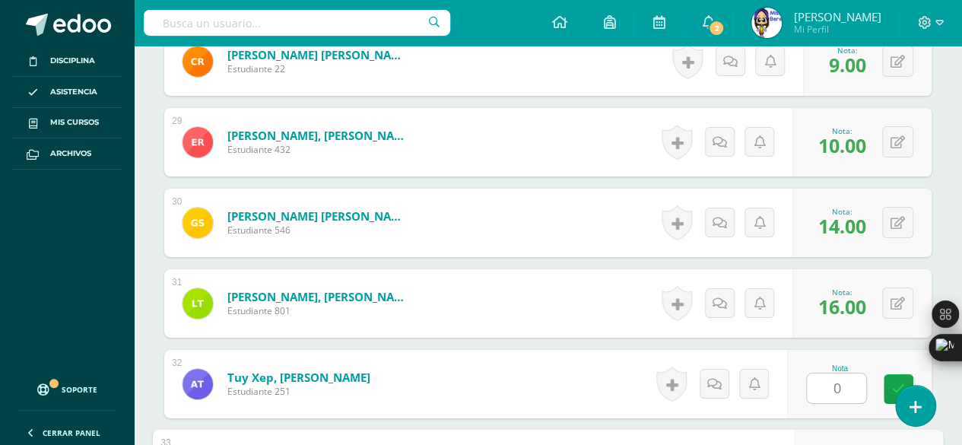
scroll to position [2964, 0]
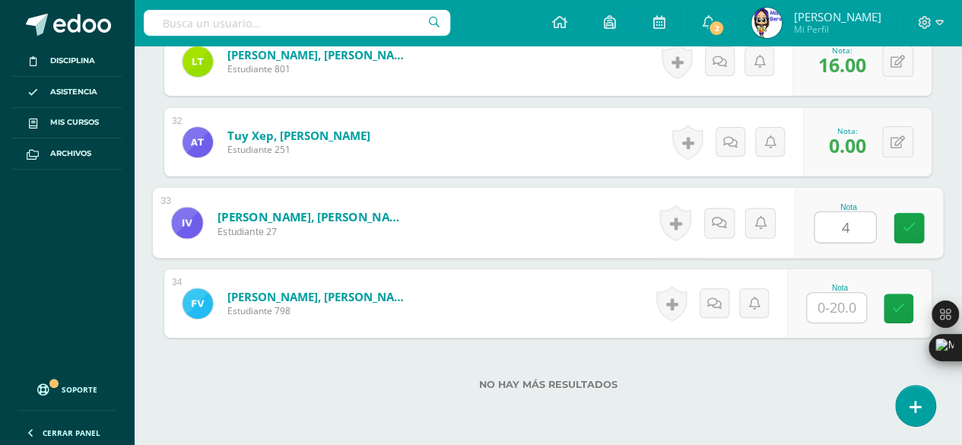
type input "4"
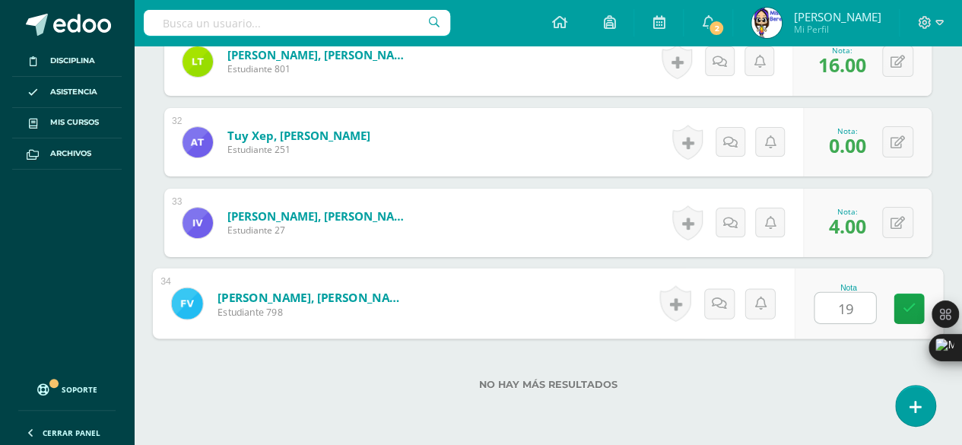
type input "1"
type input "19"
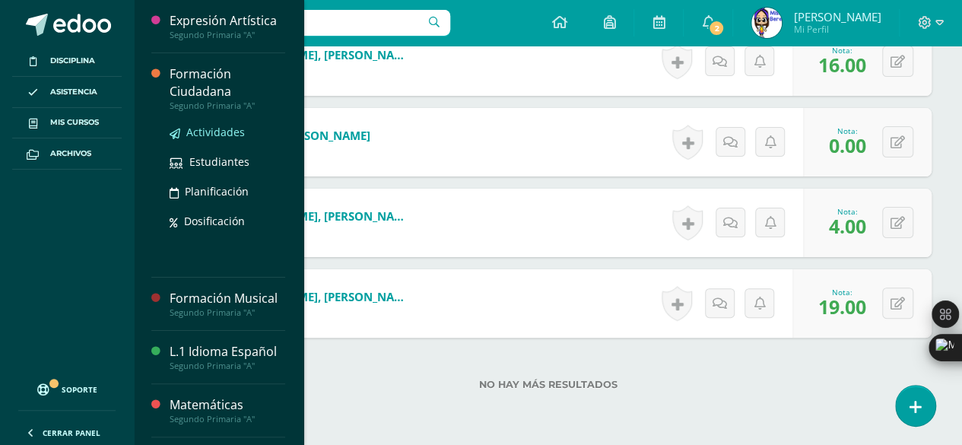
click at [209, 135] on span "Actividades" at bounding box center [215, 132] width 59 height 14
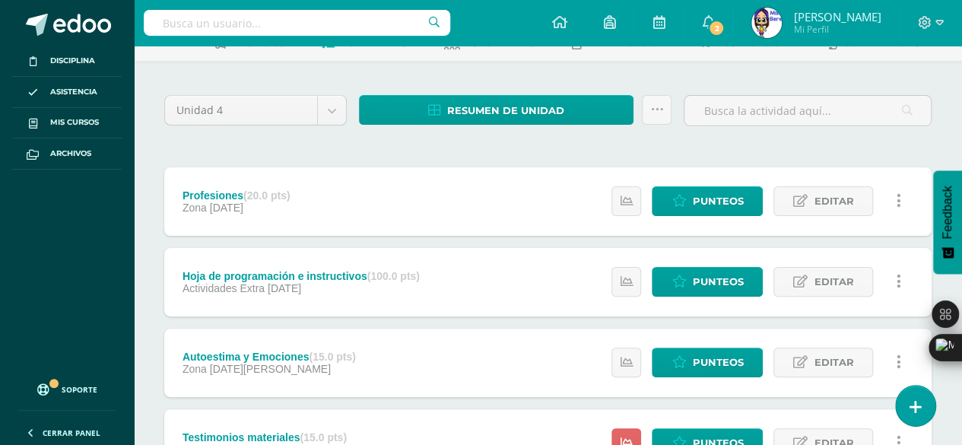
scroll to position [221, 0]
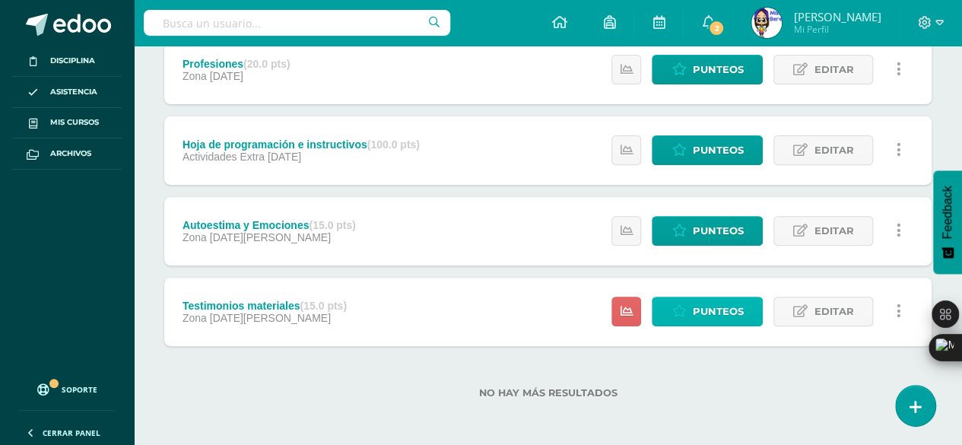
click at [683, 306] on icon at bounding box center [679, 311] width 14 height 13
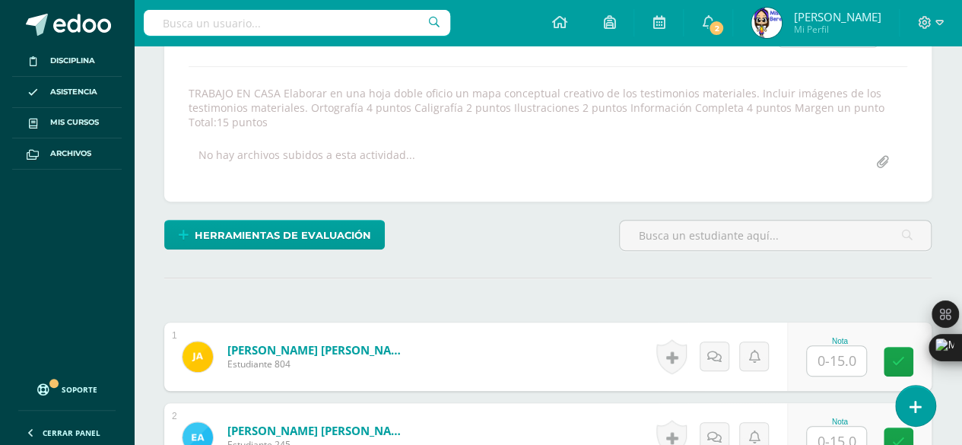
scroll to position [251, 0]
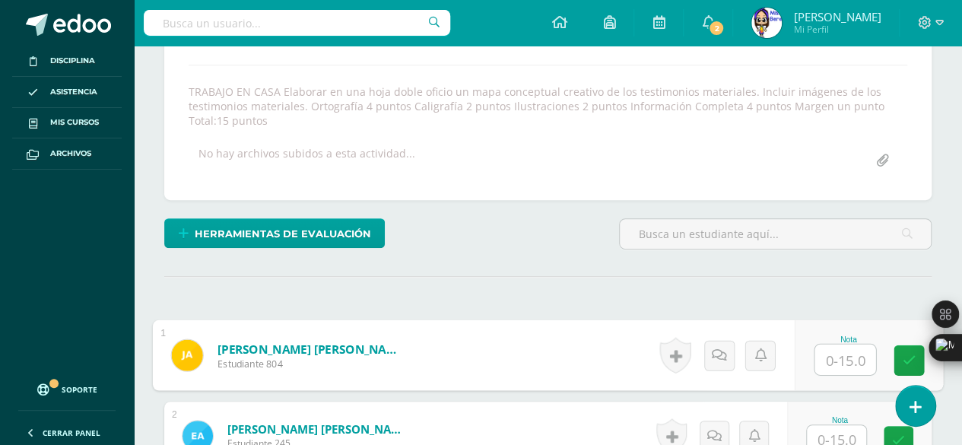
click at [825, 355] on input "text" at bounding box center [845, 360] width 61 height 30
type input "7"
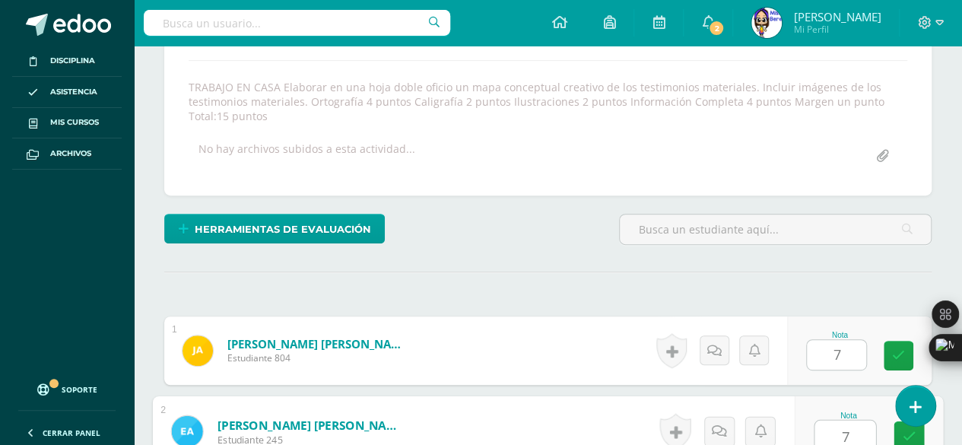
type input "7"
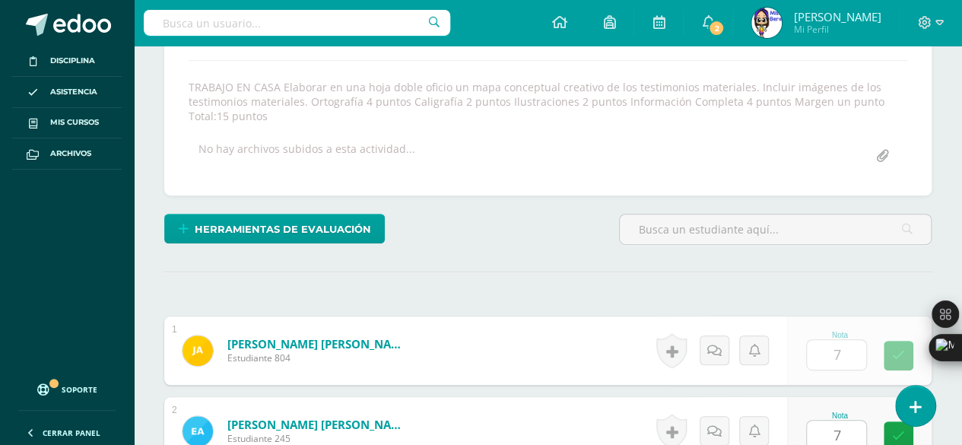
scroll to position [545, 0]
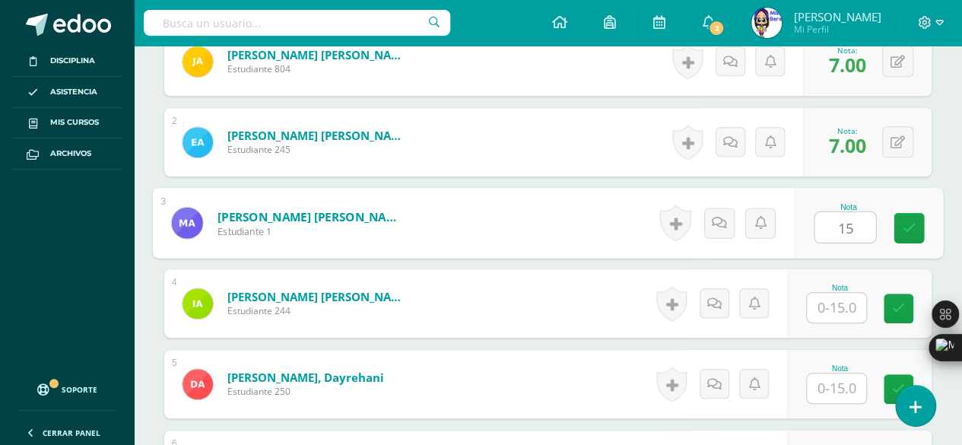
type input "15"
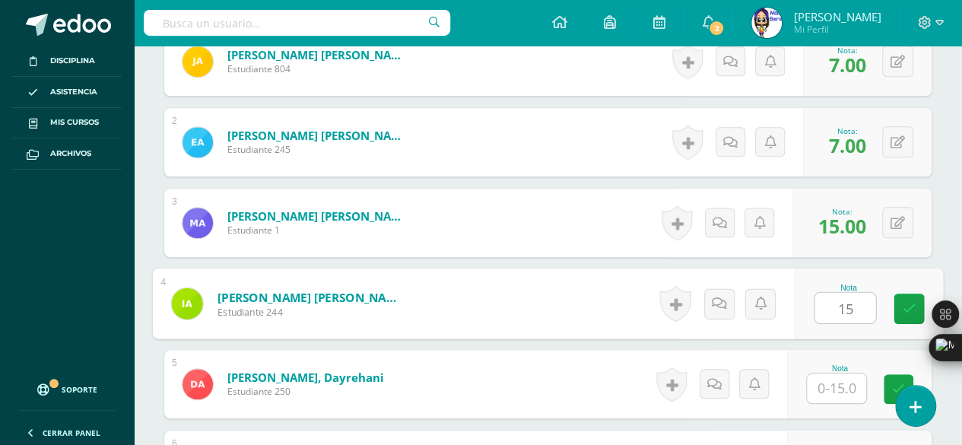
type input "15"
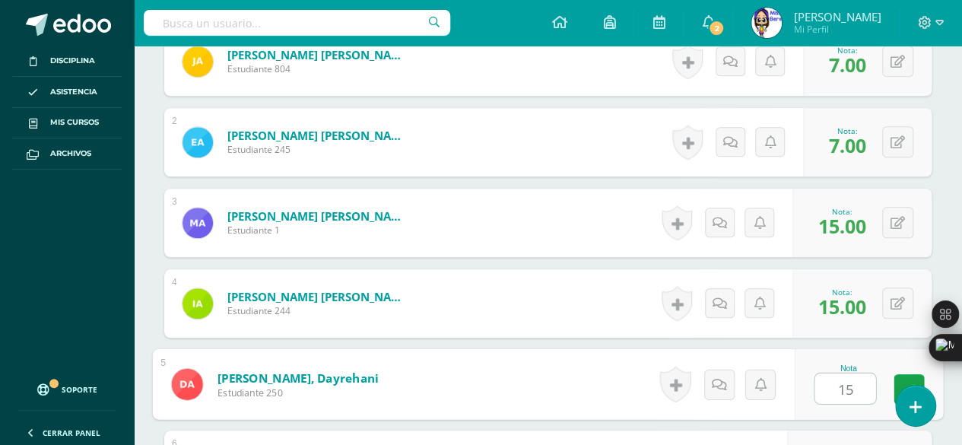
type input "15"
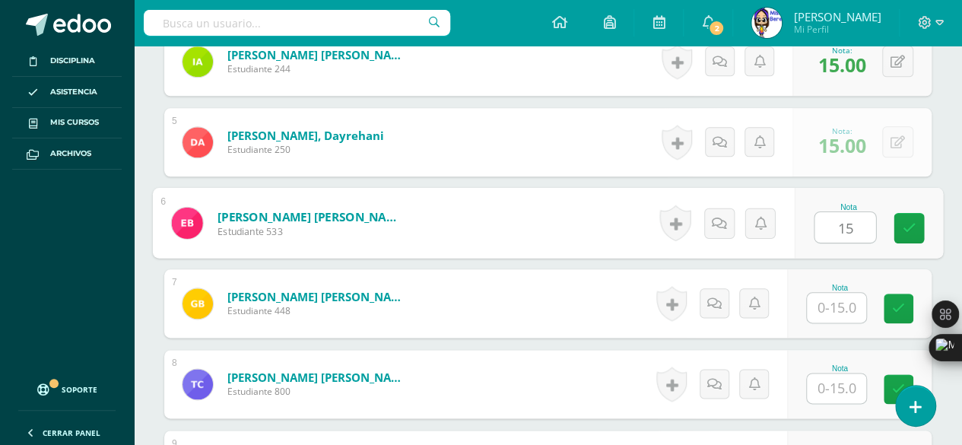
type input "15"
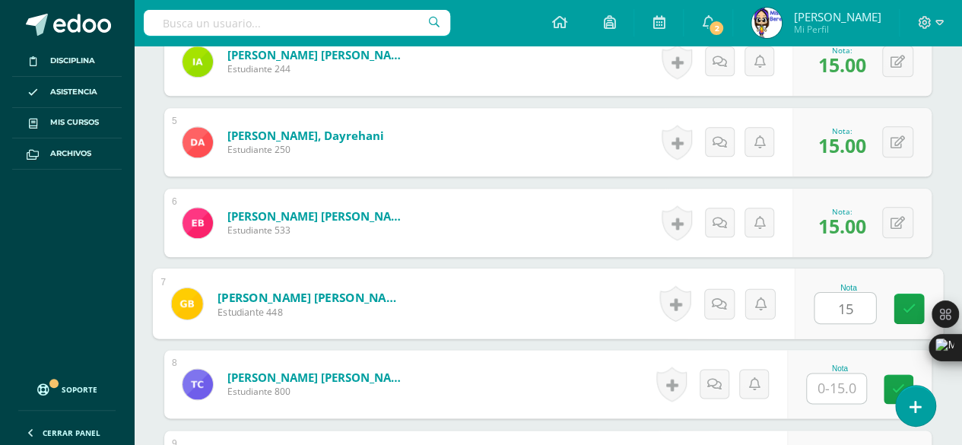
type input "15"
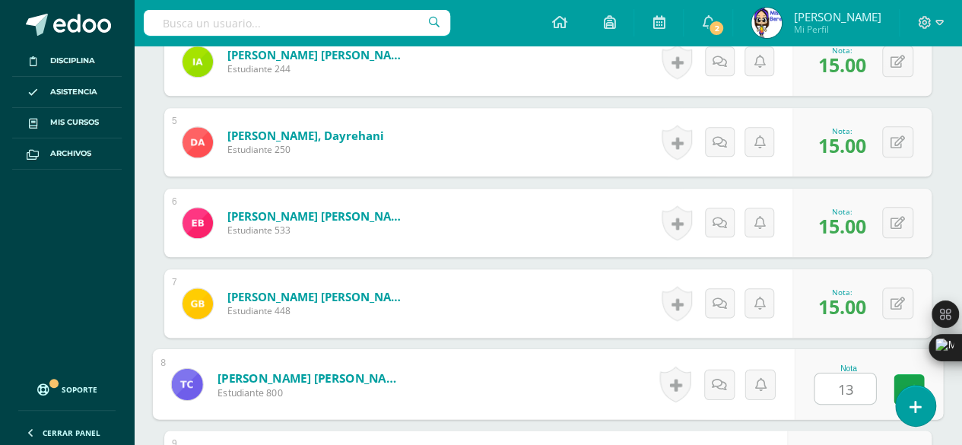
type input "13"
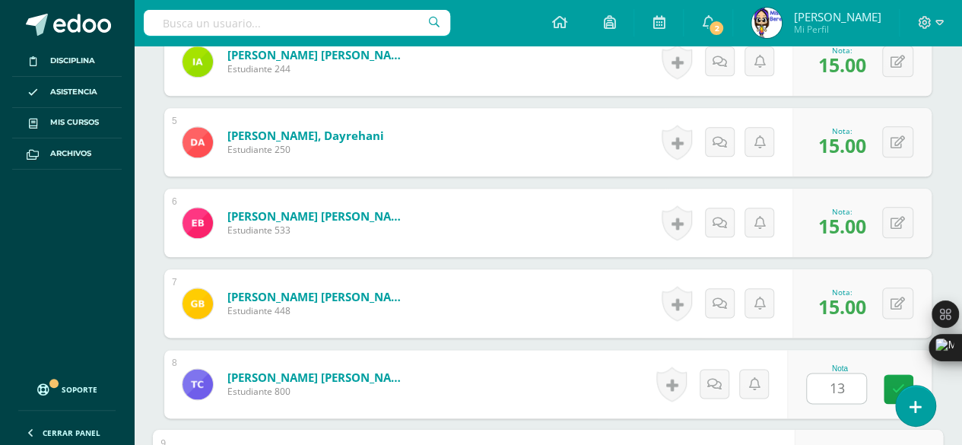
scroll to position [1029, 0]
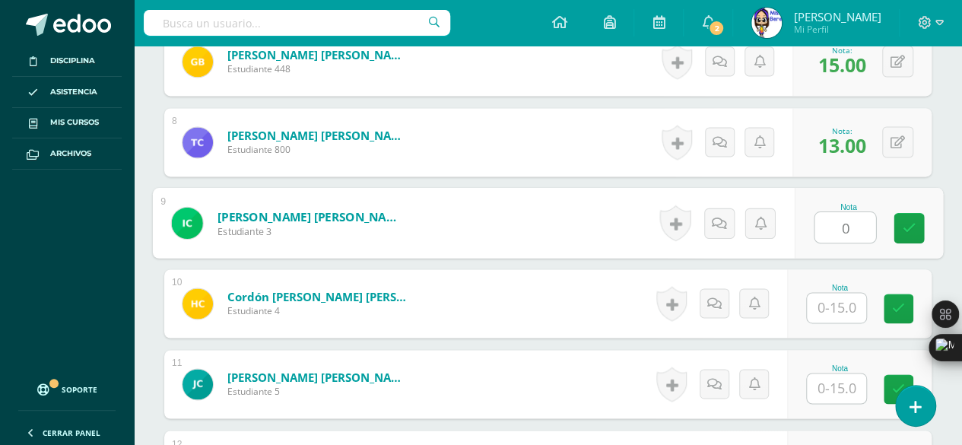
type input "0"
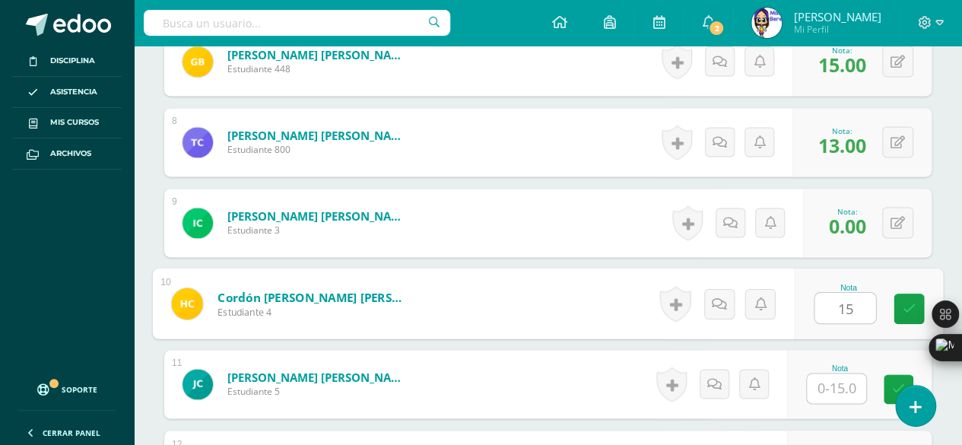
type input "15"
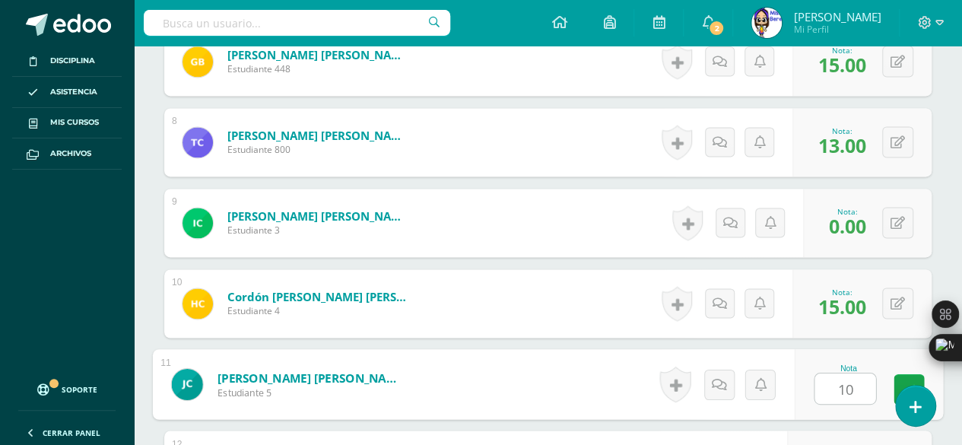
type input "10"
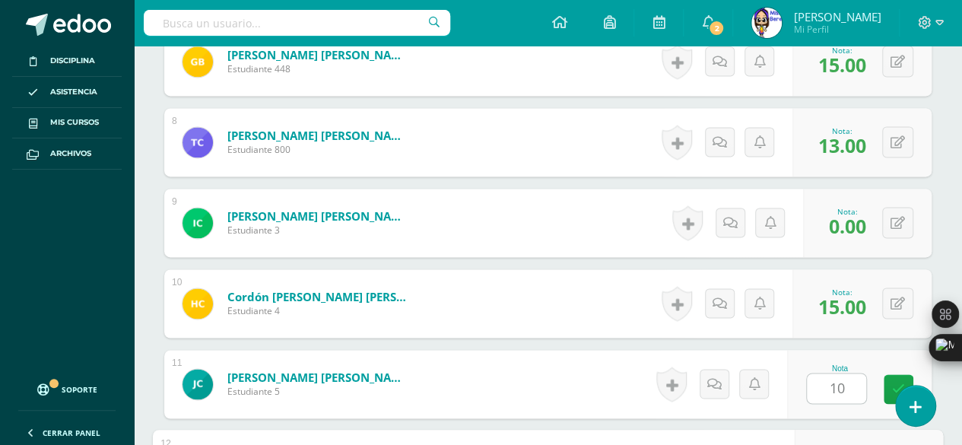
scroll to position [1271, 0]
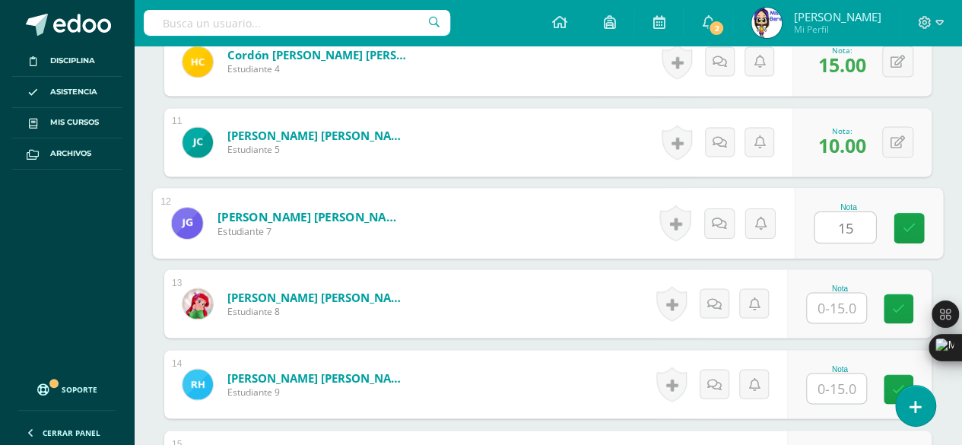
type input "15"
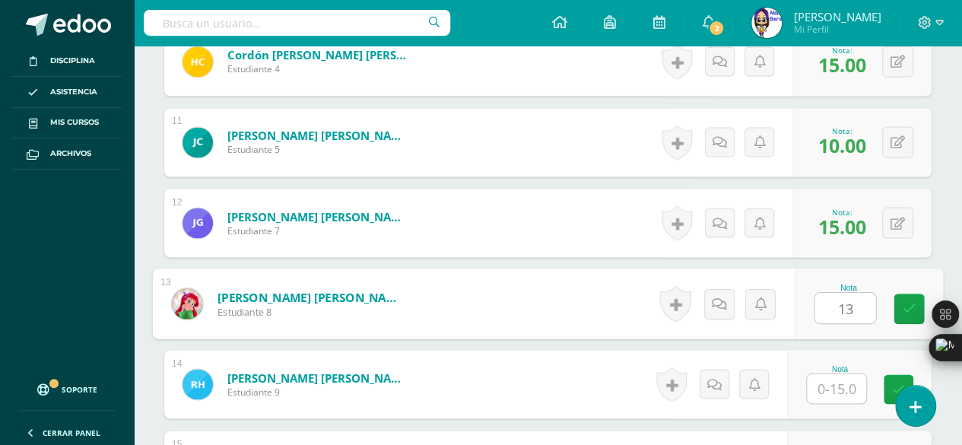
type input "13"
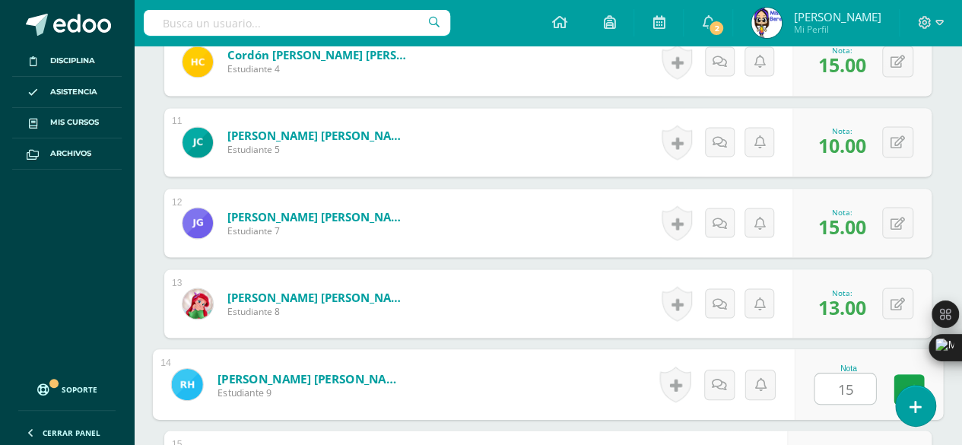
type input "15"
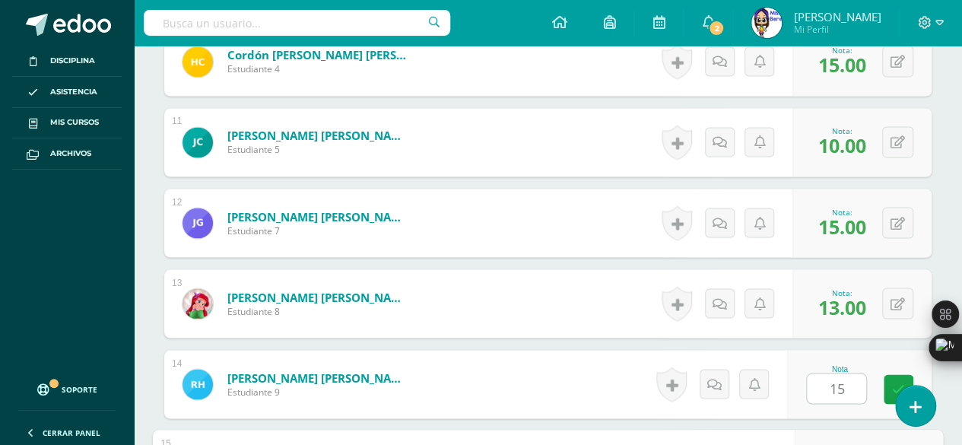
scroll to position [1512, 0]
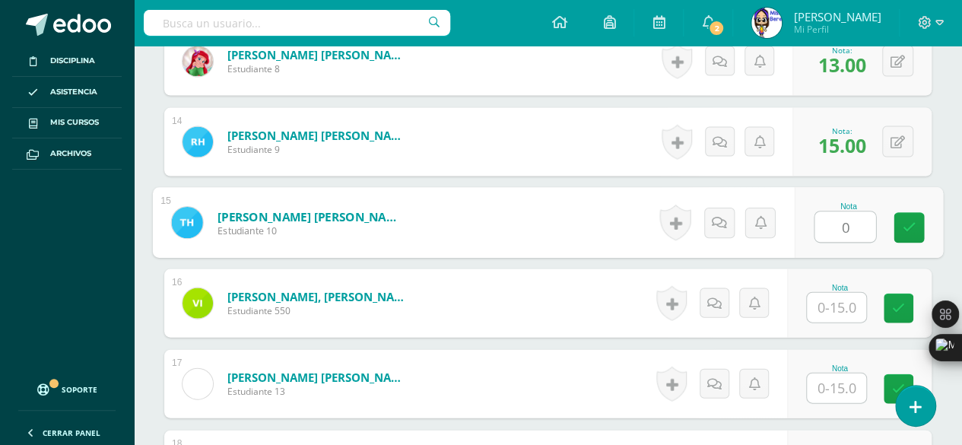
type input "0"
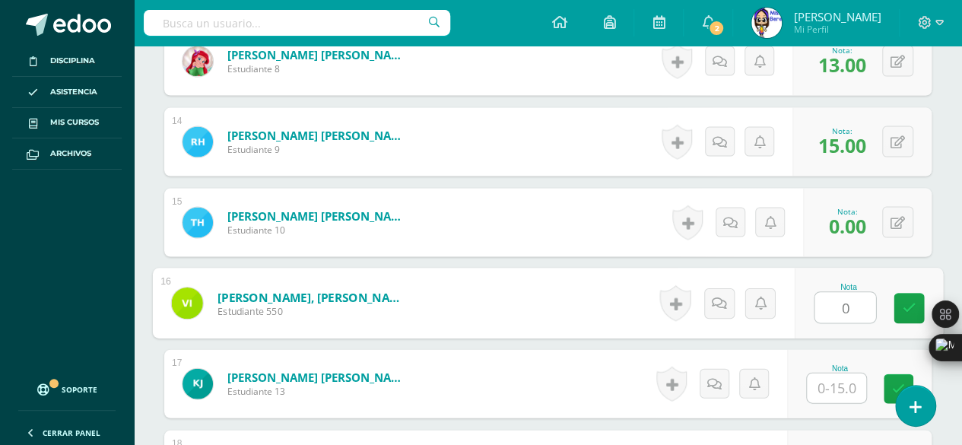
type input "0"
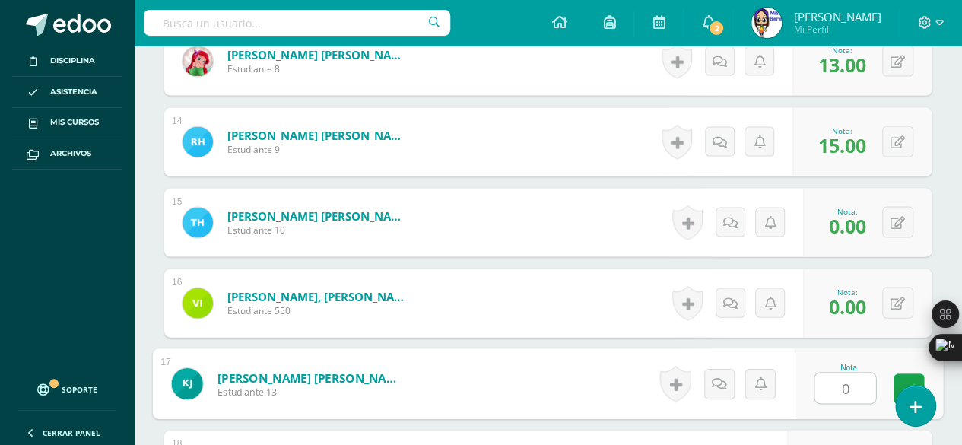
type input "0"
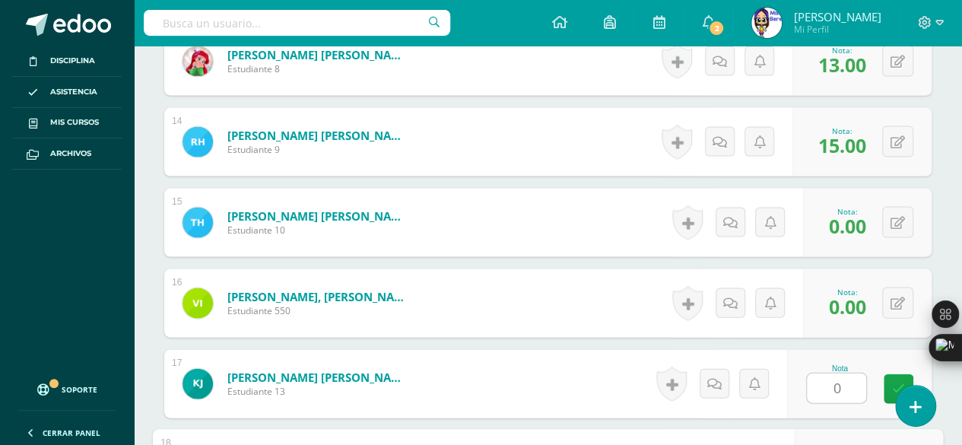
scroll to position [1754, 0]
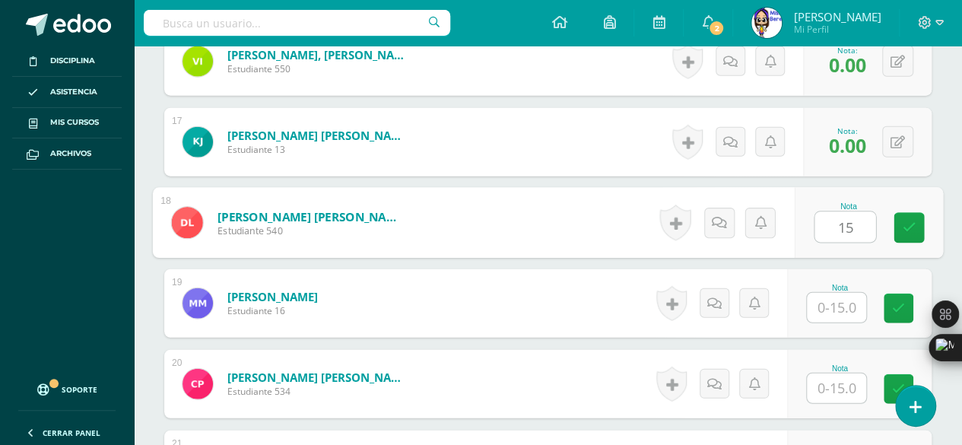
type input "15"
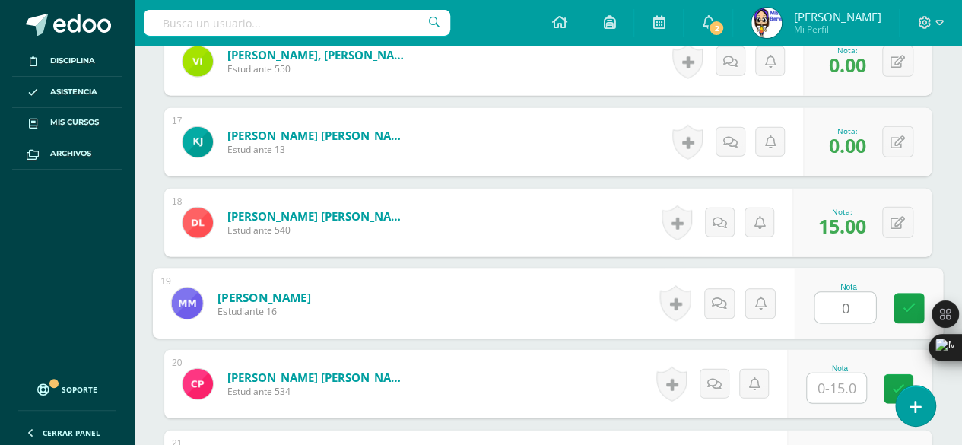
type input "0"
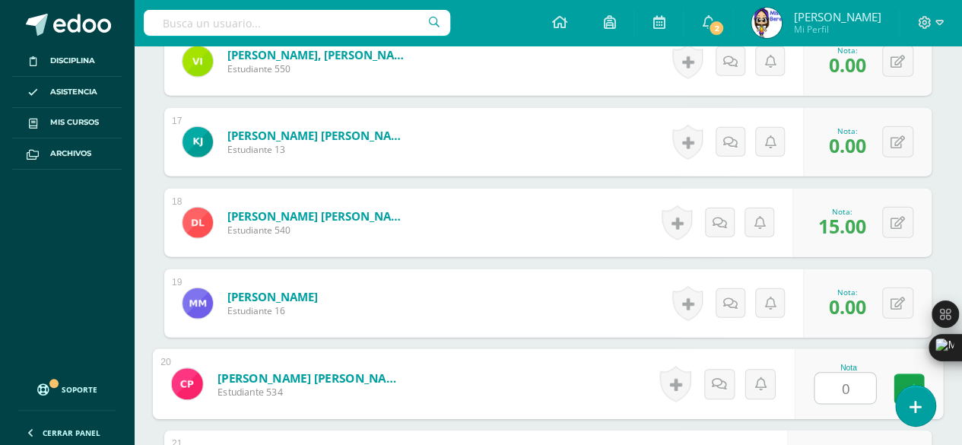
type input "0"
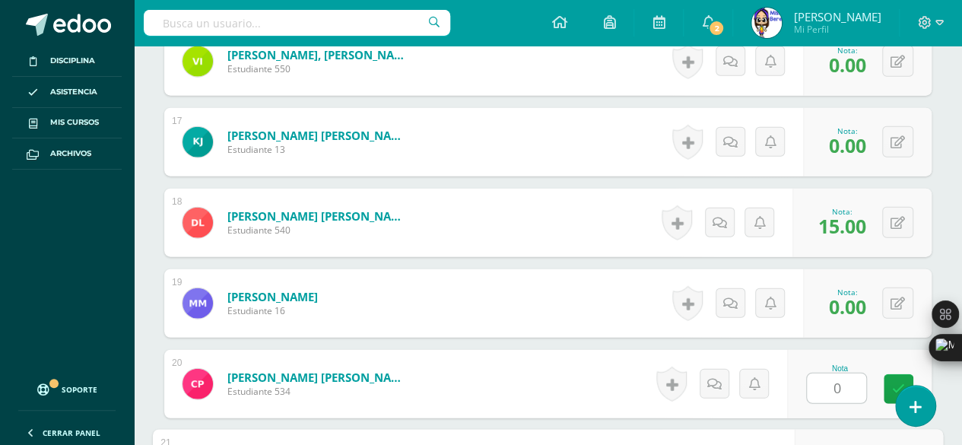
scroll to position [1996, 0]
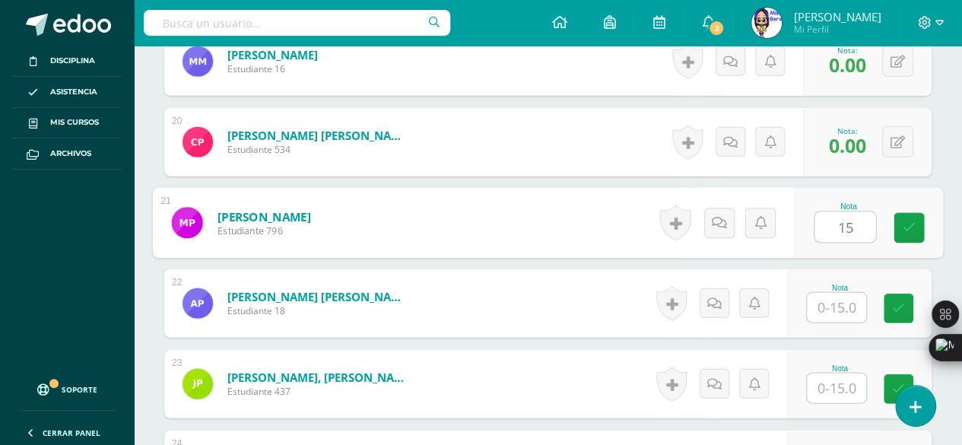
type input "15"
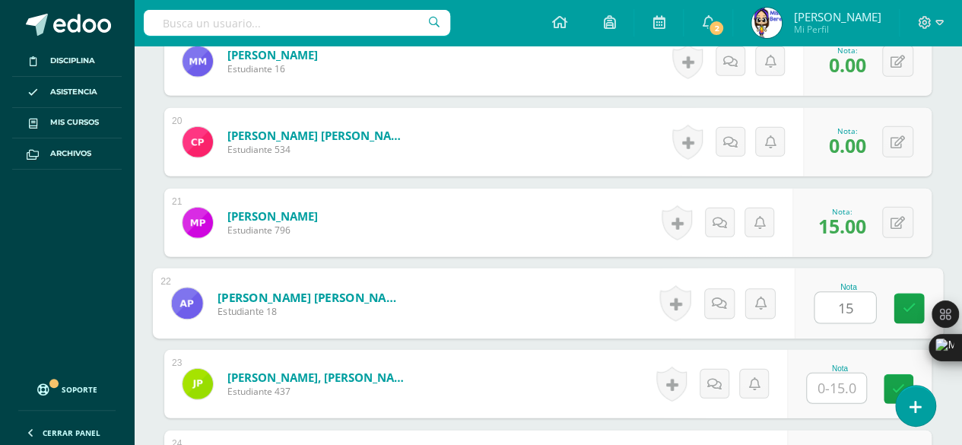
type input "15"
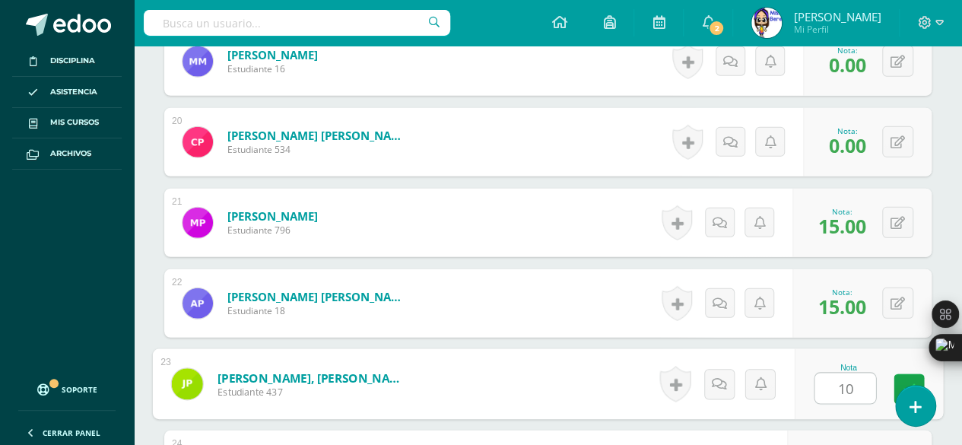
type input "10"
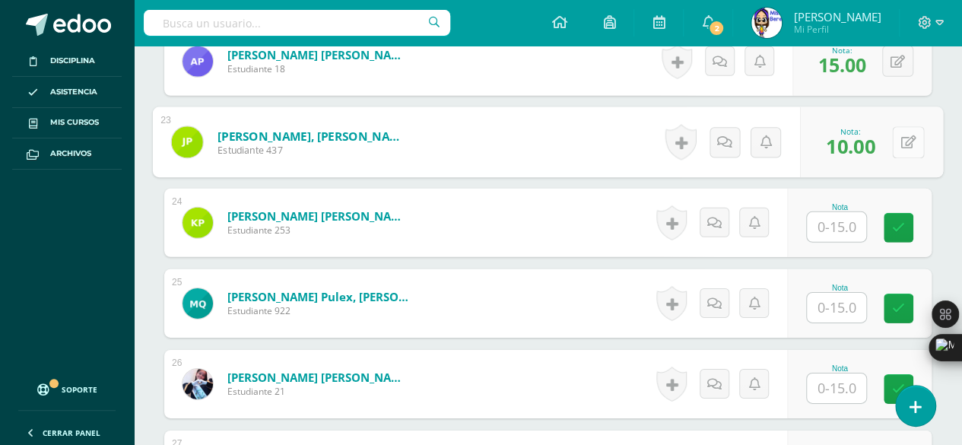
click at [890, 147] on div "0 [GEOGRAPHIC_DATA] Logros obtenidos Aún no hay logros agregados Nota: 10.00" at bounding box center [871, 142] width 143 height 71
click at [913, 135] on icon at bounding box center [909, 141] width 15 height 13
click at [909, 135] on button at bounding box center [908, 142] width 32 height 32
type input "0"
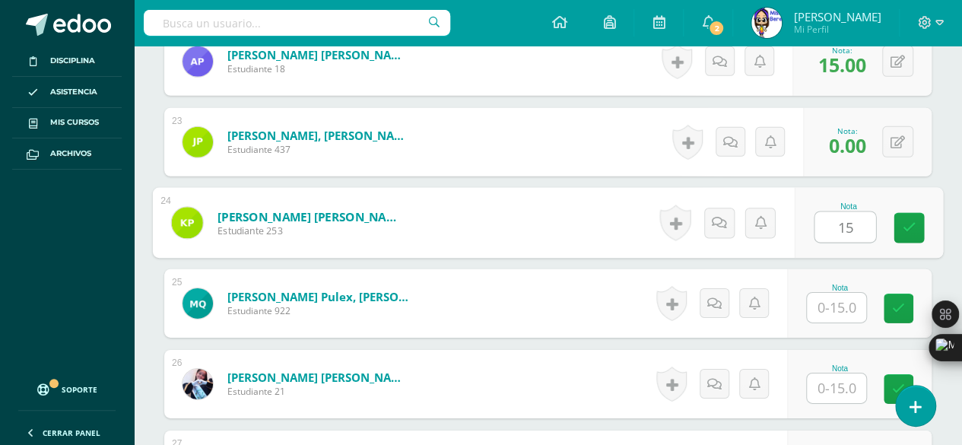
type input "15"
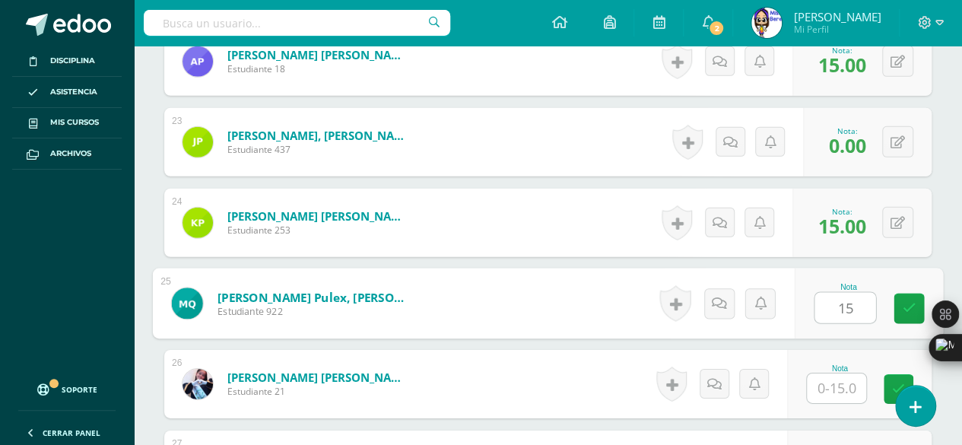
type input "15"
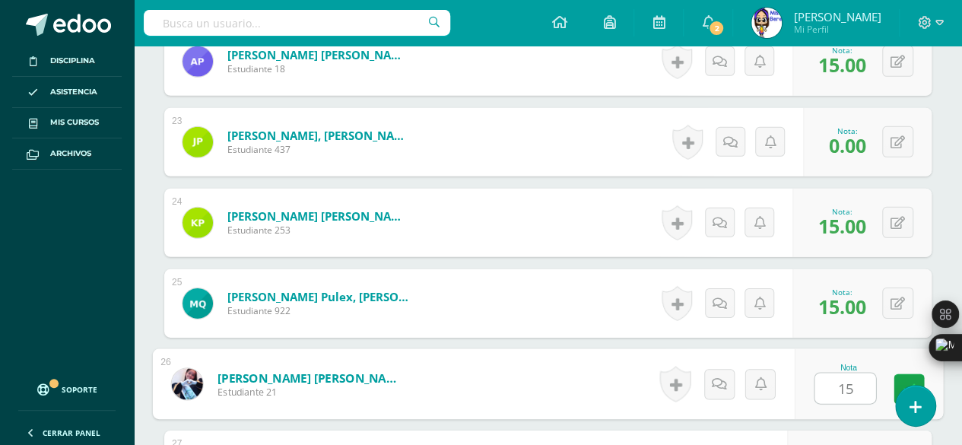
type input "15"
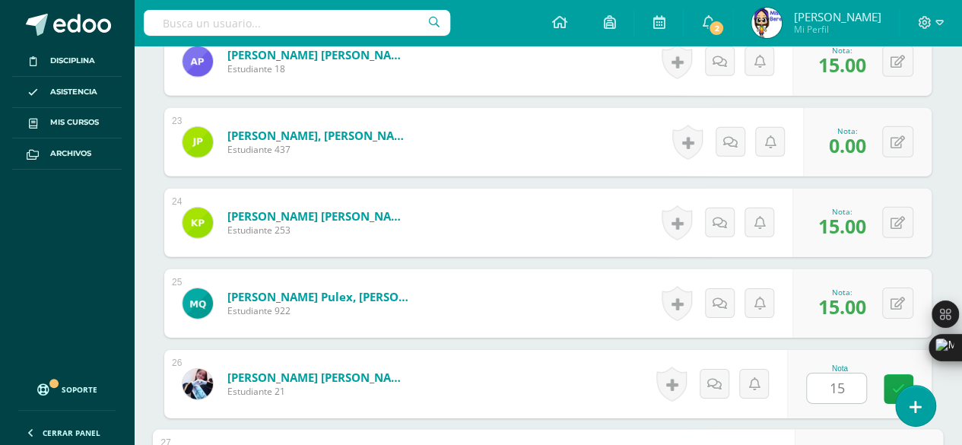
scroll to position [2480, 0]
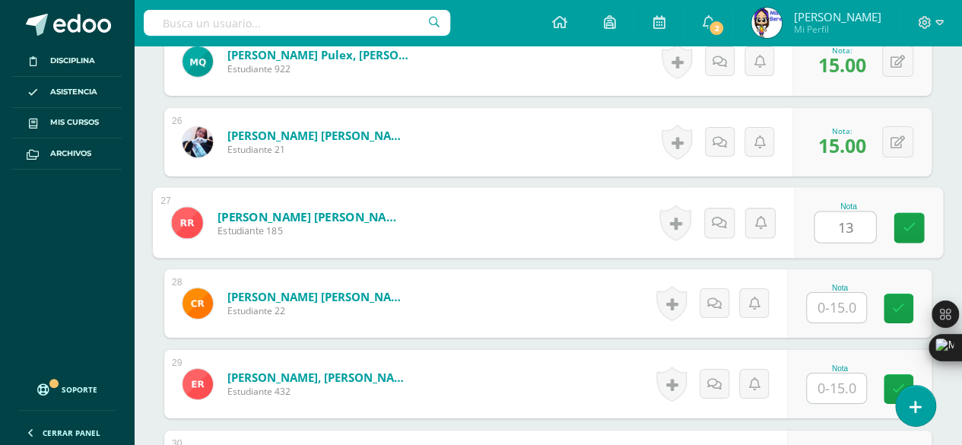
type input "13"
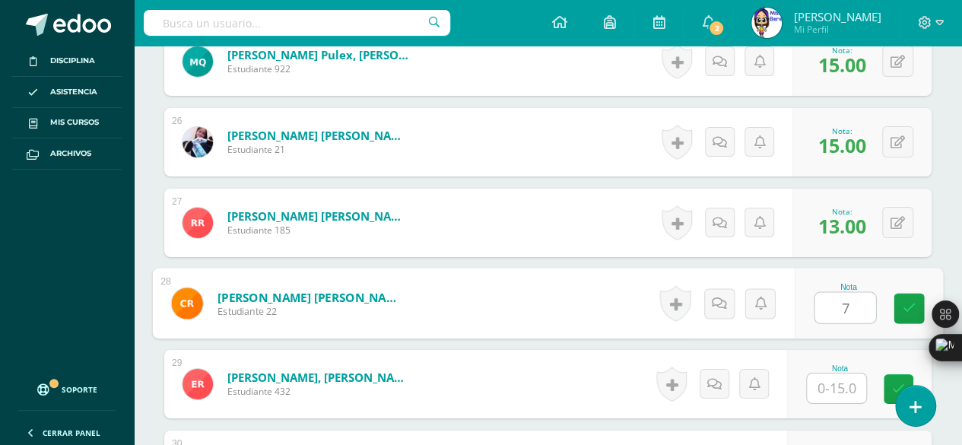
type input "7"
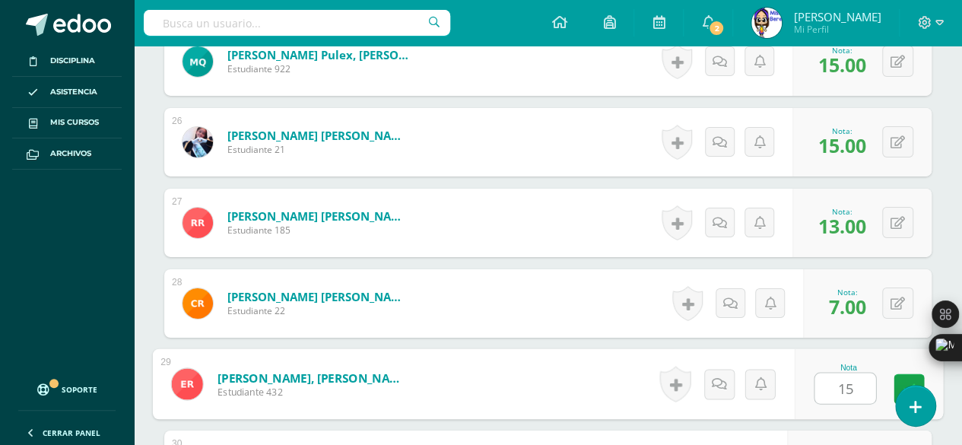
type input "15"
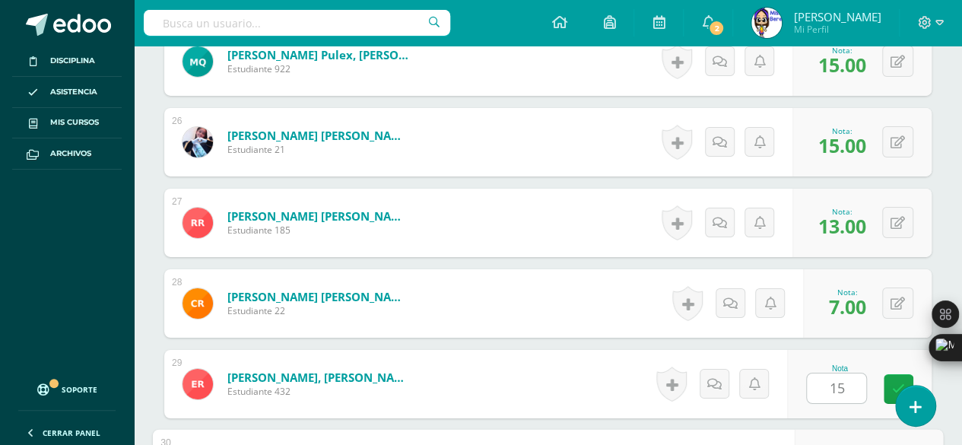
scroll to position [2722, 0]
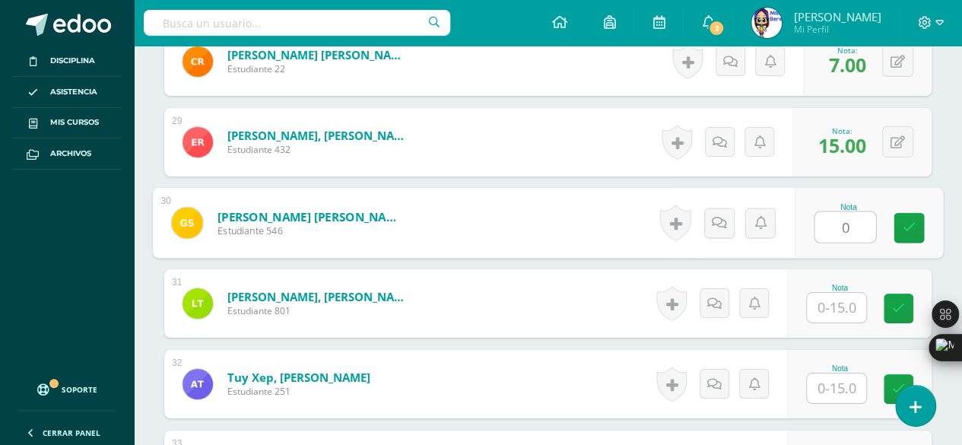
type input "0"
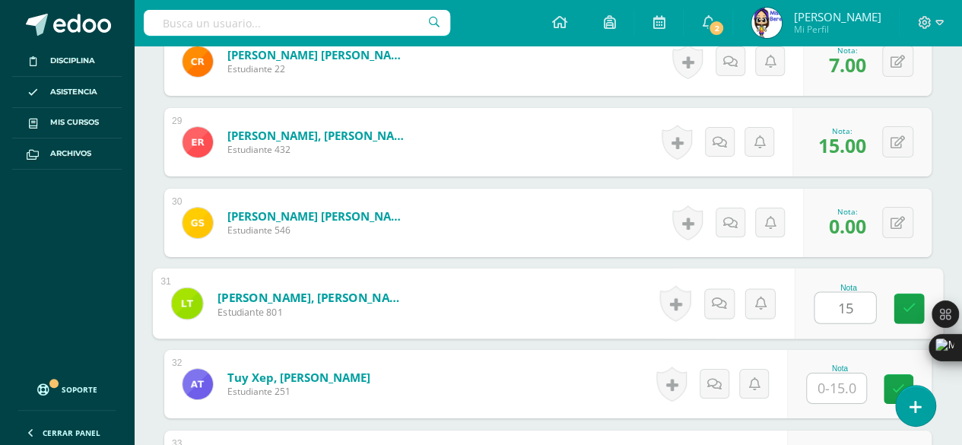
type input "15"
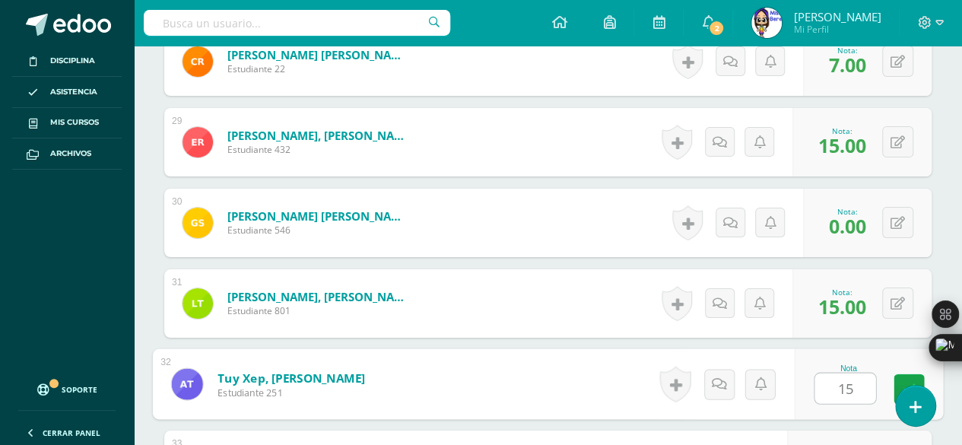
type input "15"
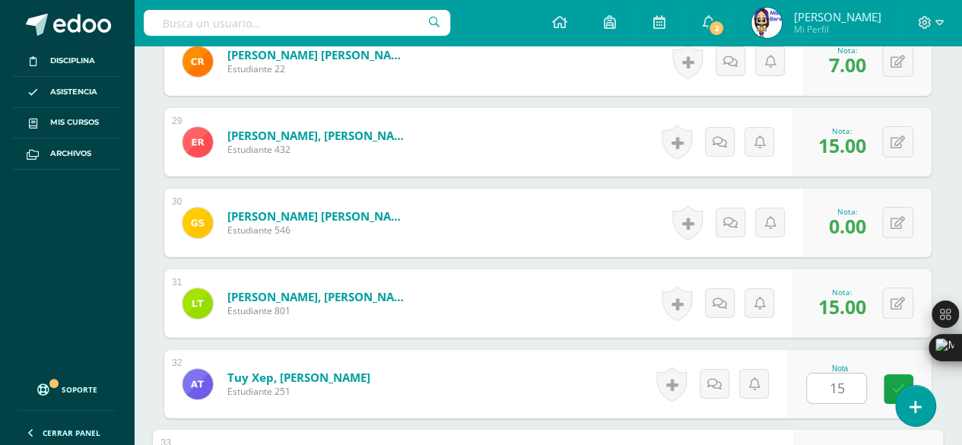
scroll to position [2964, 0]
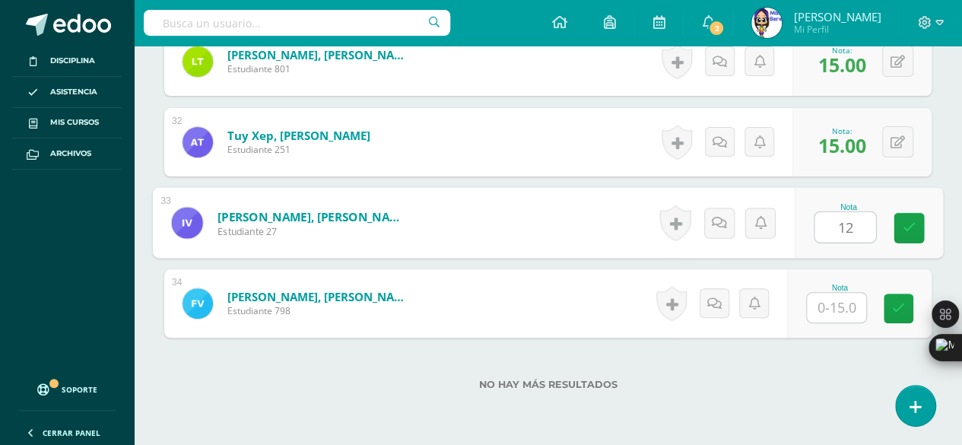
type input "12"
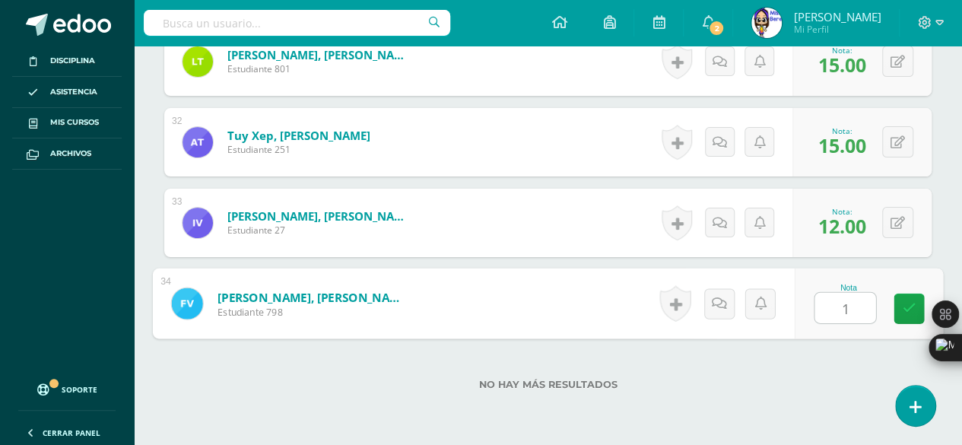
type input "15"
